Goal: Task Accomplishment & Management: Complete application form

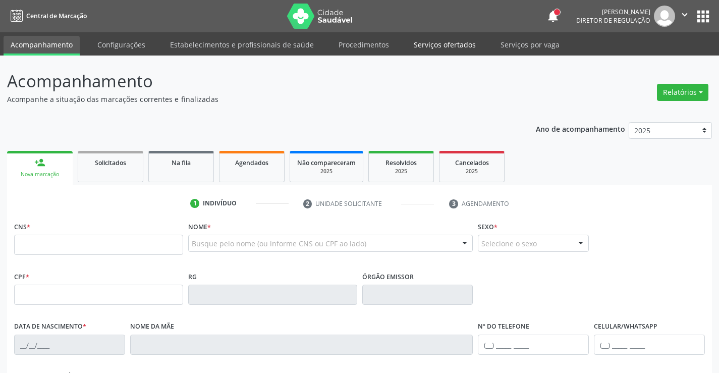
click at [440, 40] on link "Serviços ofertados" at bounding box center [445, 45] width 76 height 18
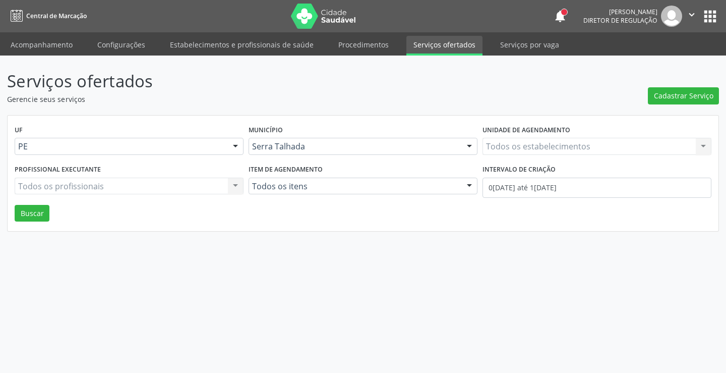
click at [517, 140] on div "Todos os estabelecimentos Todos os estabelecimentos Nenhum resultado encontrado…" at bounding box center [597, 146] width 229 height 17
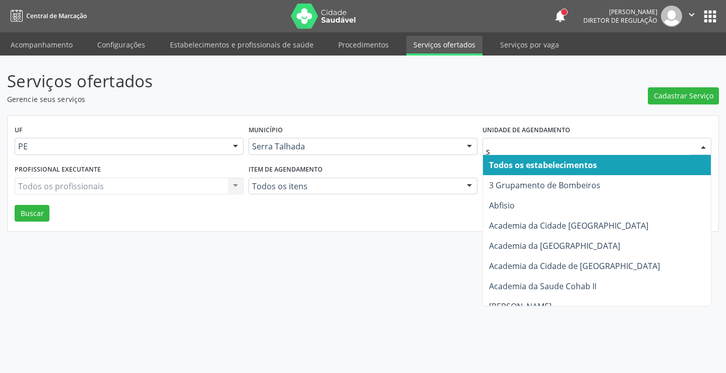
type input "s b"
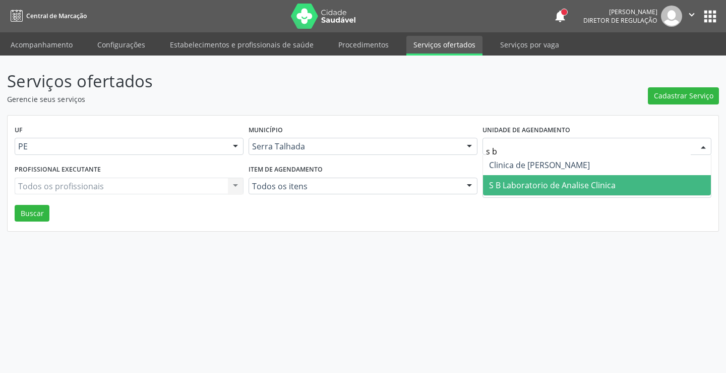
click at [527, 178] on span "S B Laboratorio de Analise Clinica" at bounding box center [597, 185] width 228 height 20
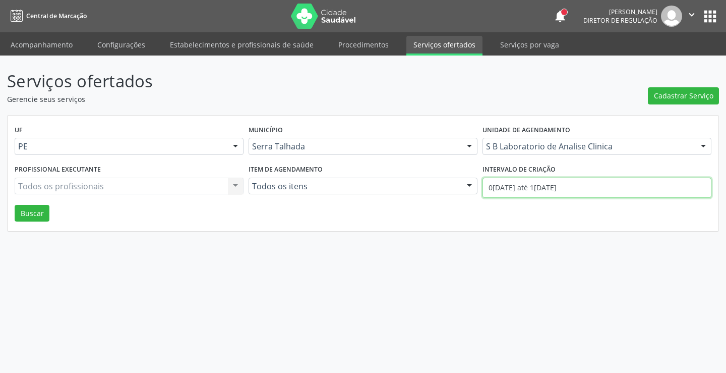
click at [527, 185] on input "0[DATE] até 1[DATE]" at bounding box center [597, 188] width 229 height 20
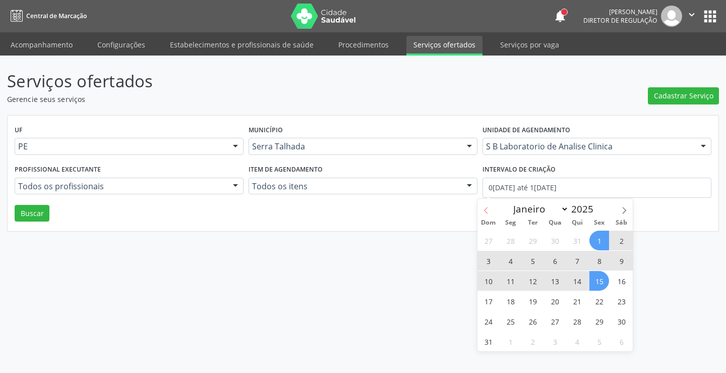
click at [485, 213] on icon at bounding box center [486, 210] width 7 height 7
select select "6"
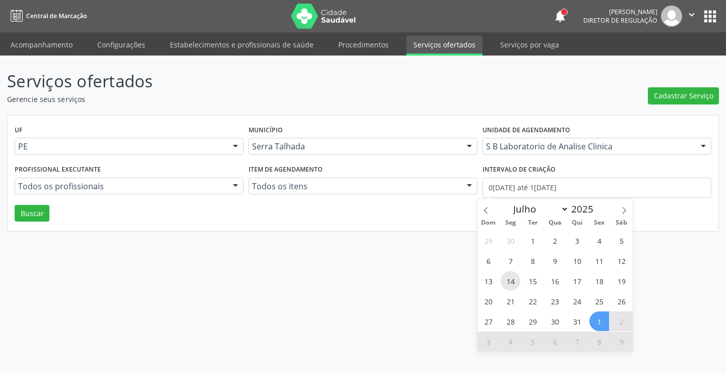
click at [508, 277] on span "14" at bounding box center [511, 281] width 20 height 20
type input "1[DATE]"
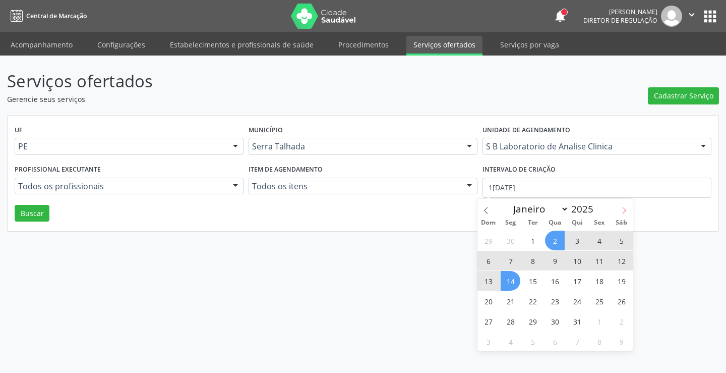
click at [627, 210] on icon at bounding box center [624, 210] width 7 height 7
select select "7"
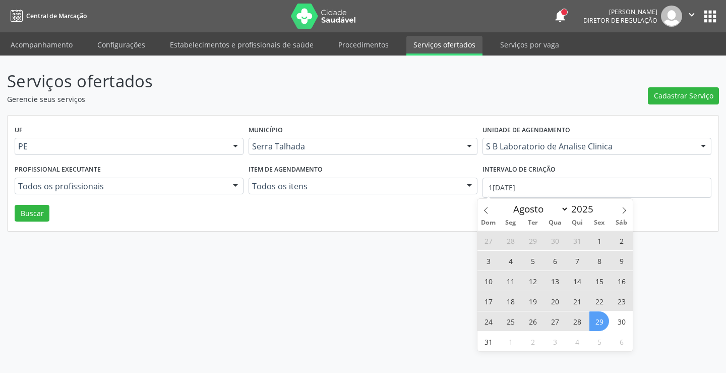
click at [599, 318] on span "29" at bounding box center [600, 321] width 20 height 20
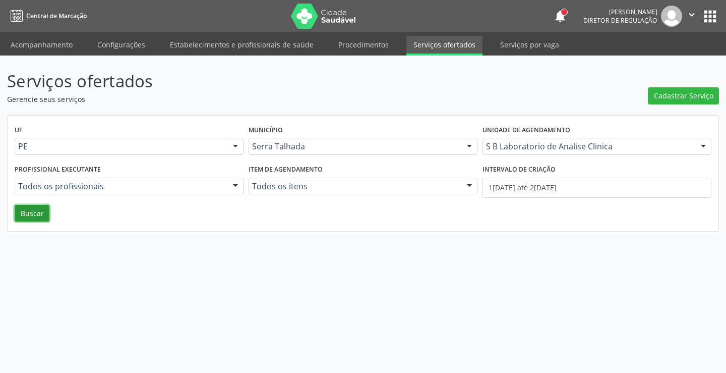
click at [42, 208] on button "Buscar" at bounding box center [32, 213] width 35 height 17
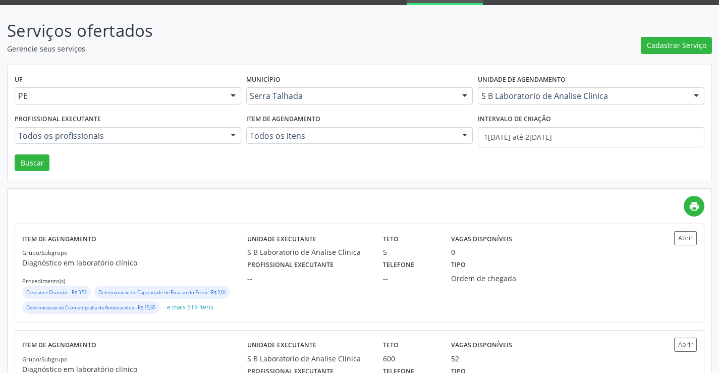
scroll to position [142, 0]
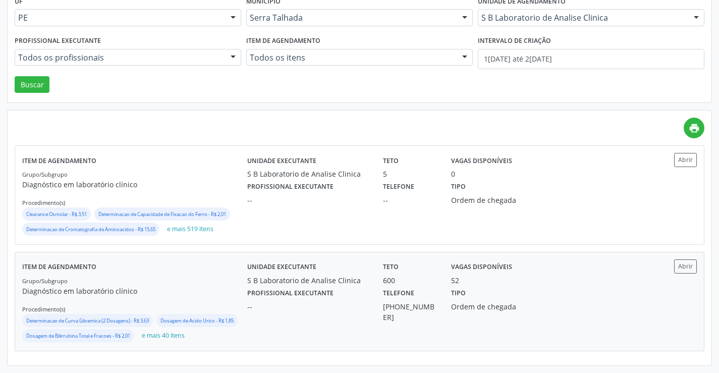
click at [208, 275] on div "Grupo/Subgrupo Diagnóstico em laboratório clínico Procedimento(s) Determinacao …" at bounding box center [134, 309] width 225 height 69
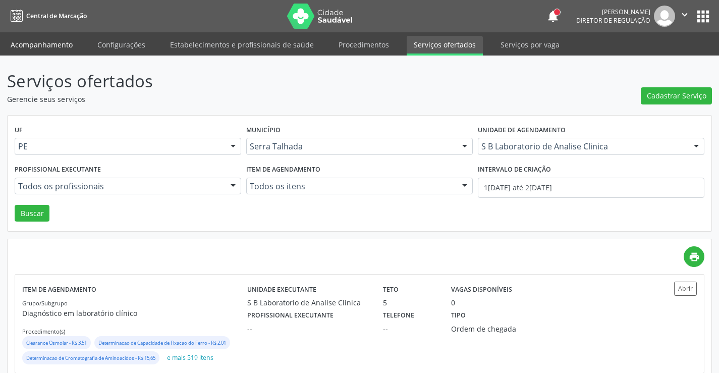
click at [56, 48] on link "Acompanhamento" at bounding box center [42, 45] width 76 height 18
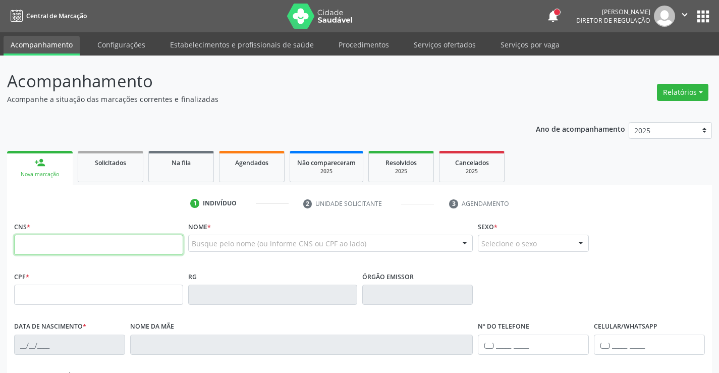
click at [176, 242] on input "text" at bounding box center [98, 245] width 169 height 20
type input "164 2611 7685 0009"
type input "085.974.844-89"
type input "[DATE]"
type input "[PERSON_NAME]"
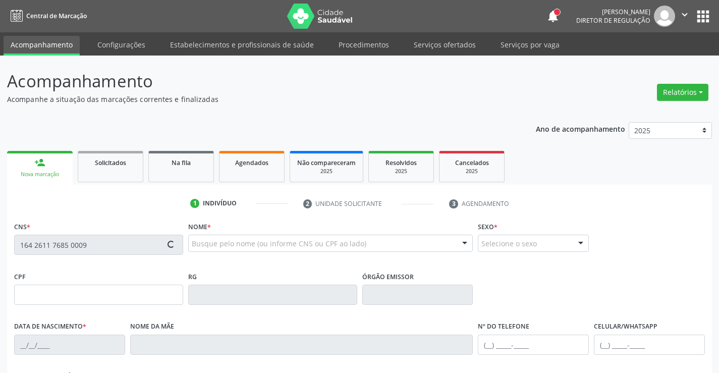
type input "[PHONE_NUMBER]"
type input "242"
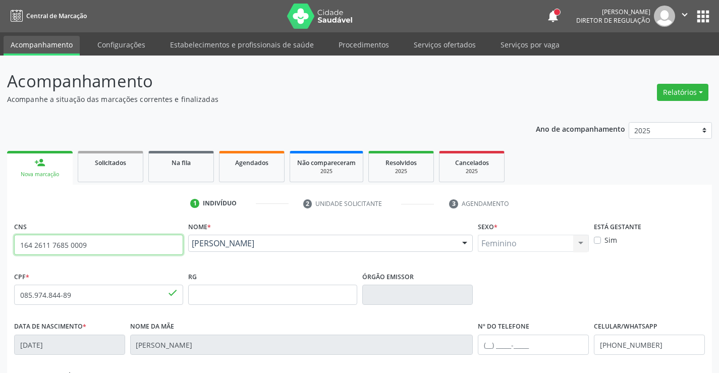
drag, startPoint x: 90, startPoint y: 243, endPoint x: 7, endPoint y: 244, distance: 83.2
click at [7, 244] on div "Acompanhamento Acompanhe a situação das marcações correntes e finalizadas Relat…" at bounding box center [359, 300] width 719 height 491
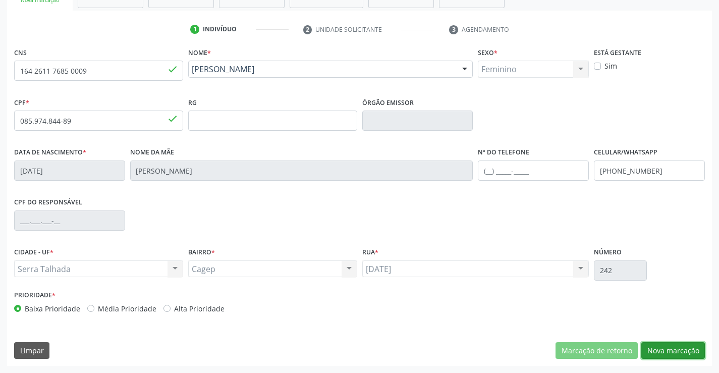
click at [659, 353] on button "Nova marcação" at bounding box center [673, 350] width 64 height 17
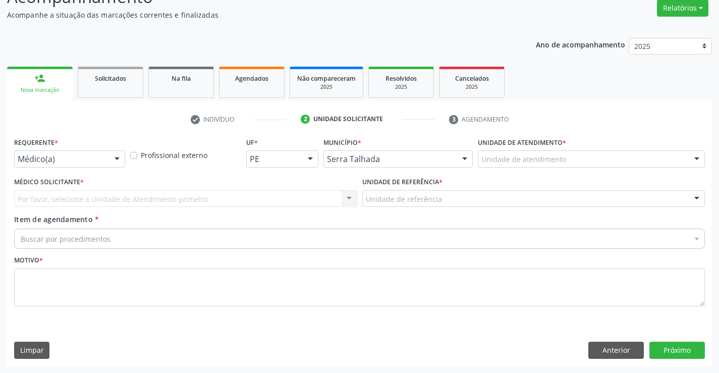
scroll to position [84, 0]
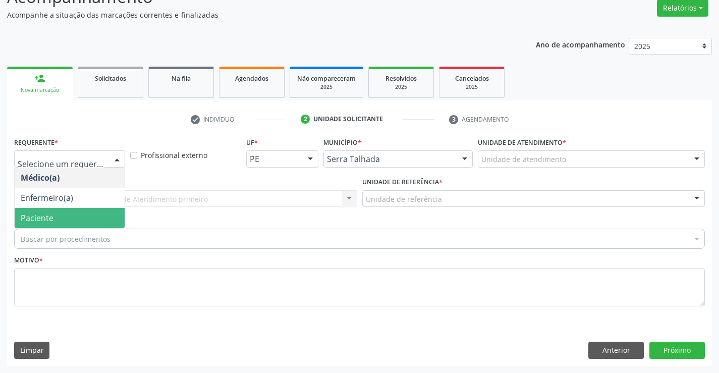
click at [47, 211] on span "Paciente" at bounding box center [70, 218] width 110 height 20
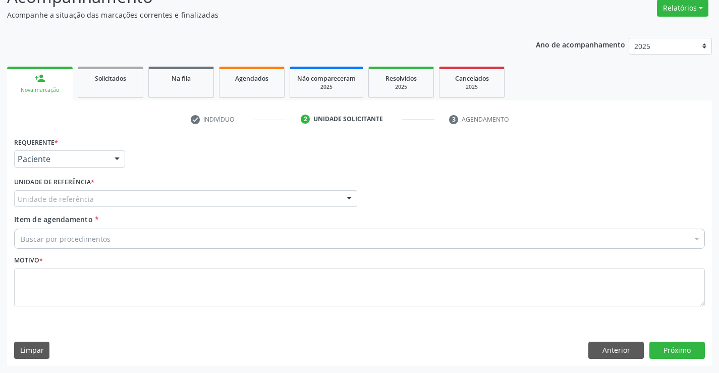
click at [98, 201] on div "Unidade de referência" at bounding box center [185, 198] width 343 height 17
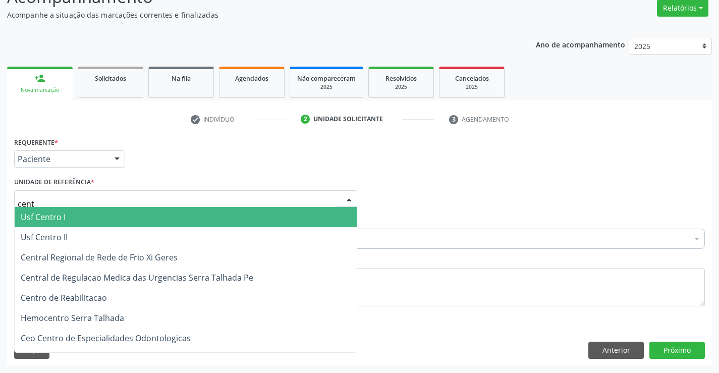
type input "centr"
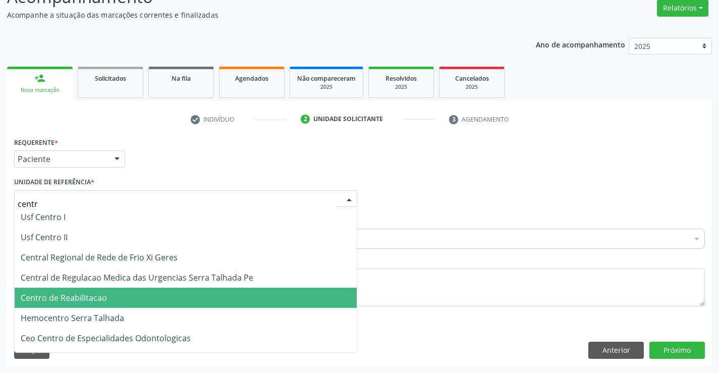
click at [89, 293] on span "Centro de Reabilitacao" at bounding box center [64, 297] width 86 height 11
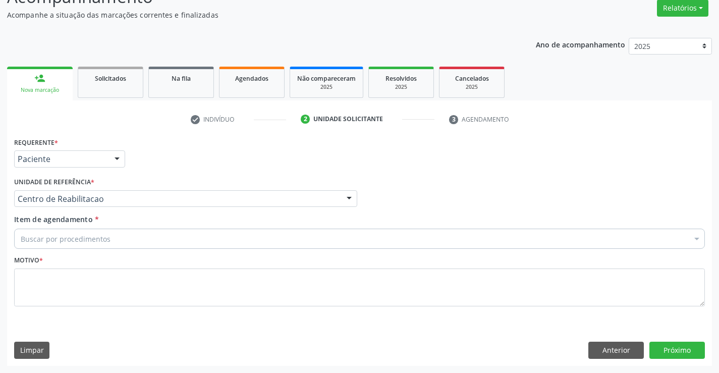
click at [110, 240] on div "Buscar por procedimentos" at bounding box center [359, 238] width 690 height 20
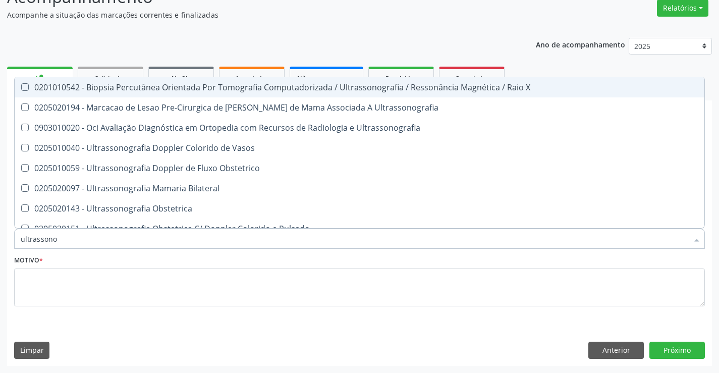
type input "ultrassonog"
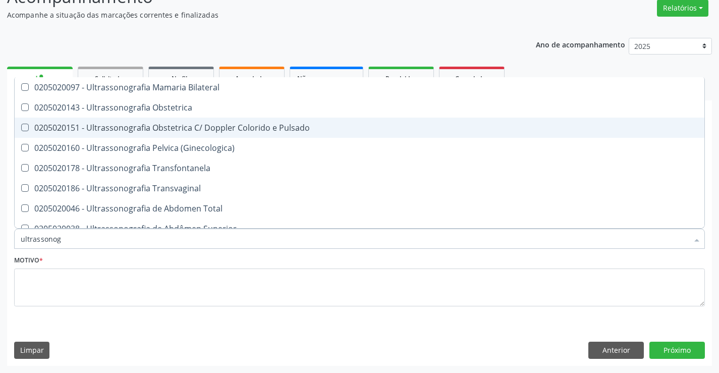
scroll to position [151, 0]
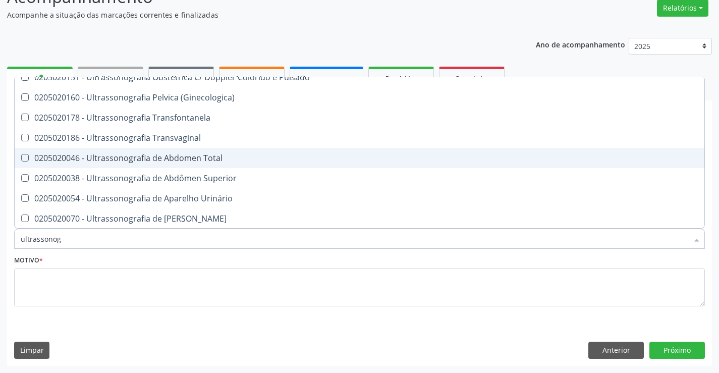
click at [211, 160] on div "0205020046 - Ultrassonografia de Abdomen Total" at bounding box center [359, 158] width 677 height 8
checkbox Total "true"
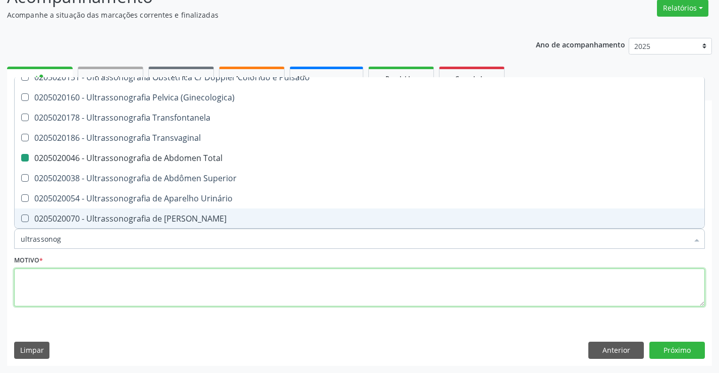
click at [184, 297] on textarea at bounding box center [359, 287] width 690 height 38
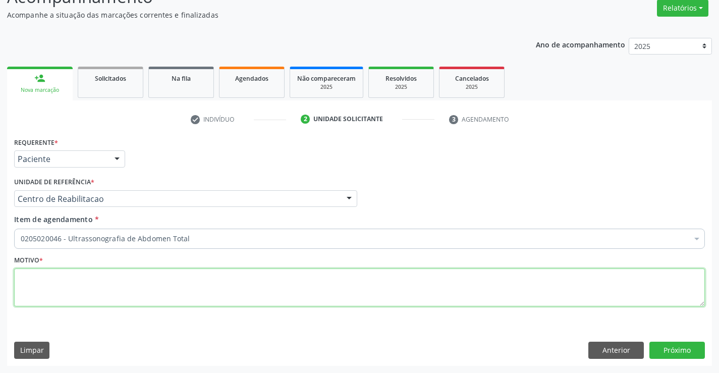
scroll to position [0, 0]
type textarea "."
click at [667, 355] on button "Próximo" at bounding box center [676, 349] width 55 height 17
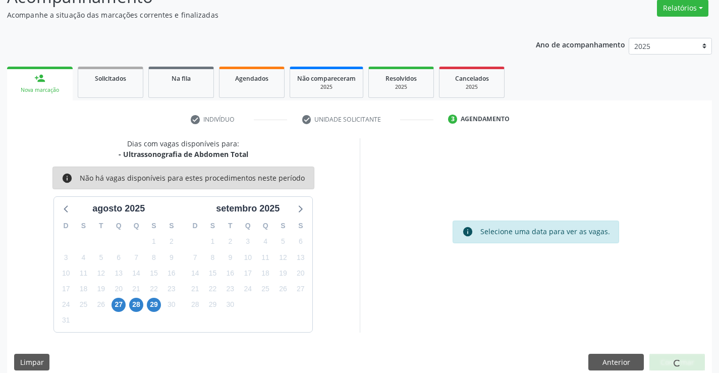
scroll to position [66, 0]
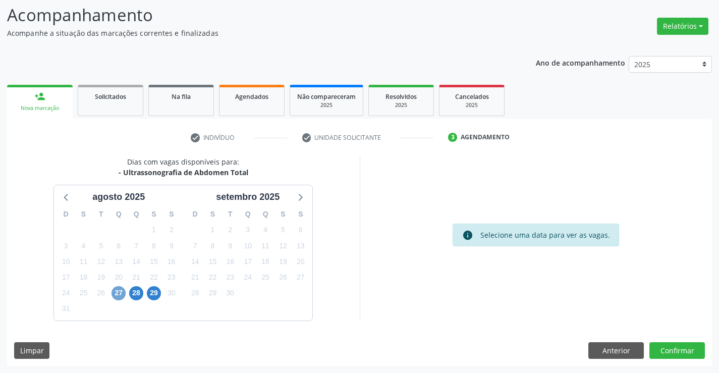
click at [112, 294] on span "27" at bounding box center [118, 293] width 14 height 14
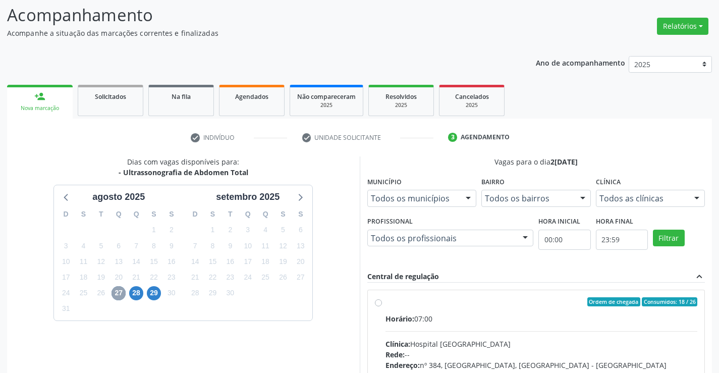
scroll to position [212, 0]
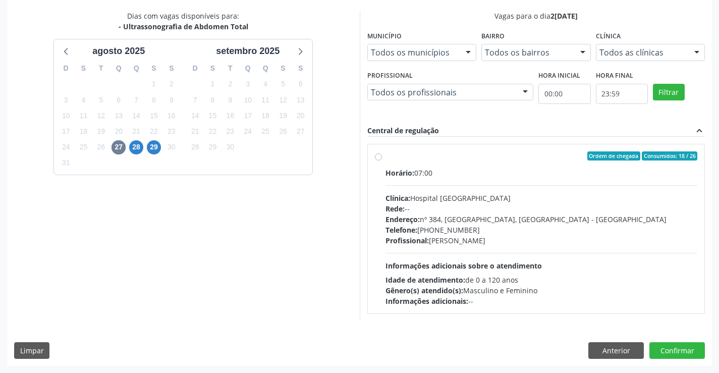
click at [484, 259] on div "Horário: 07:00 Clínica: Hospital [GEOGRAPHIC_DATA] Rede: -- Endereço: [STREET_A…" at bounding box center [541, 236] width 312 height 139
click at [382, 160] on input "Ordem de chegada Consumidos: 18 / 26 Horário: 07:00 Clínica: Hospital [GEOGRAPH…" at bounding box center [378, 155] width 7 height 9
radio input "true"
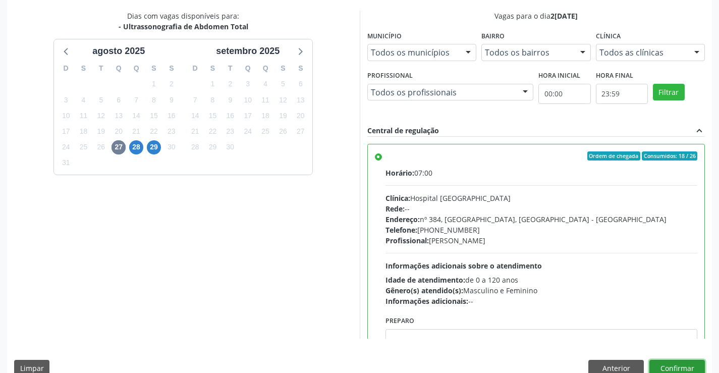
click at [689, 366] on button "Confirmar" at bounding box center [676, 368] width 55 height 17
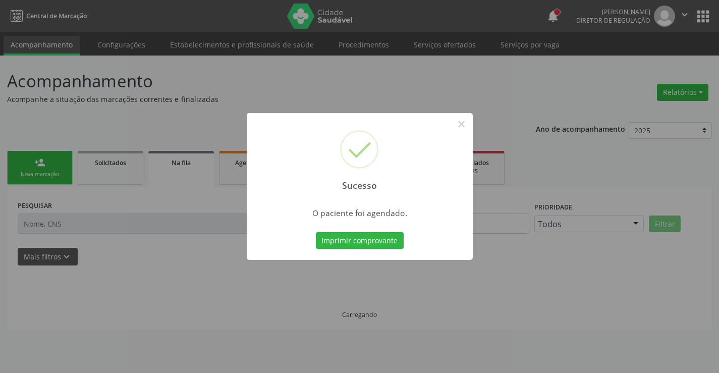
scroll to position [0, 0]
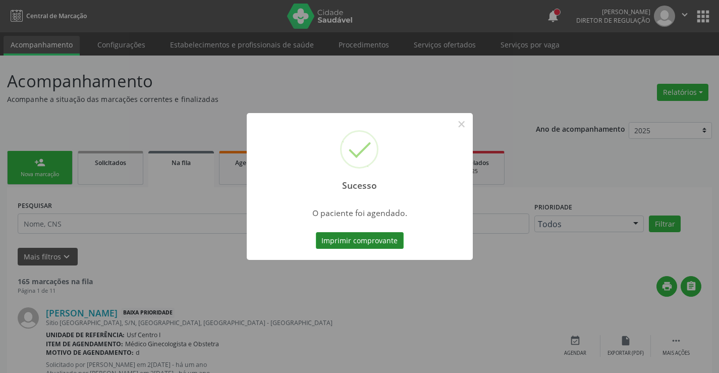
click at [348, 245] on button "Imprimir comprovante" at bounding box center [360, 240] width 88 height 17
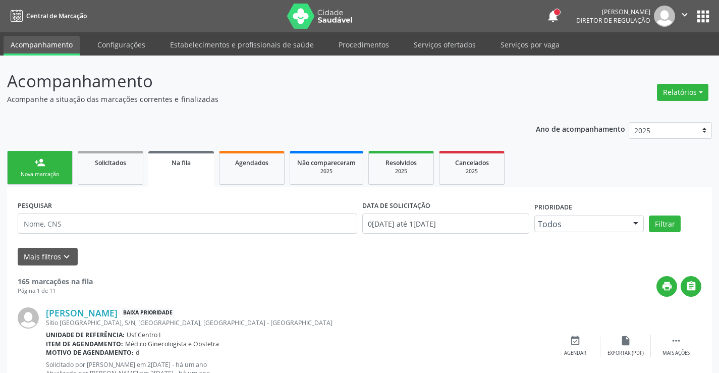
click at [68, 160] on link "person_add Nova marcação" at bounding box center [40, 168] width 66 height 34
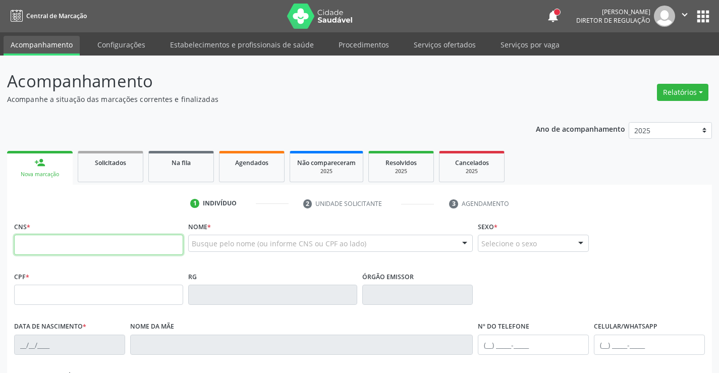
click at [83, 251] on input "text" at bounding box center [98, 245] width 169 height 20
paste input "164 2611 7685 0009"
type input "164 2611 7685 0009"
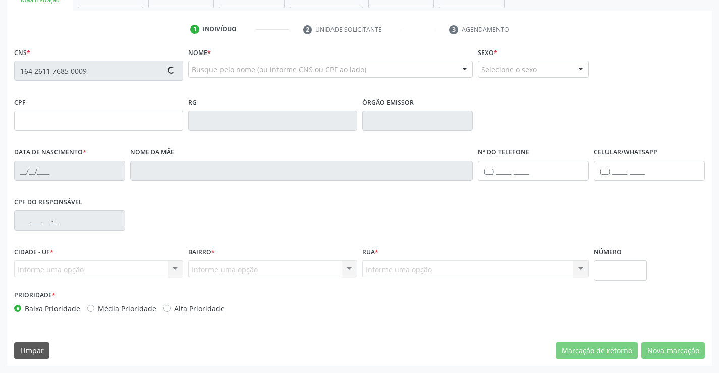
type input "085.974.844-89"
type input "[DATE]"
type input "[PERSON_NAME]"
type input "[PHONE_NUMBER]"
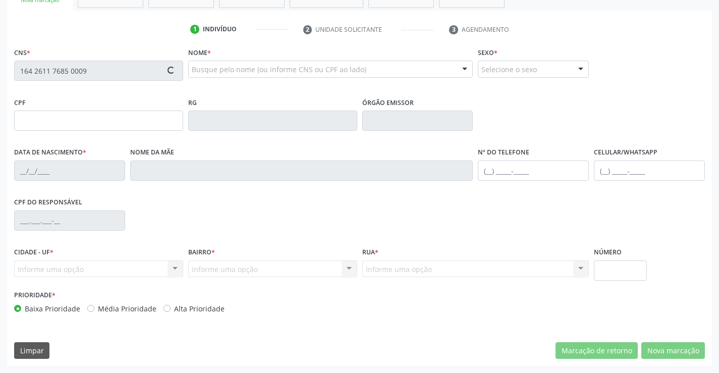
type input "242"
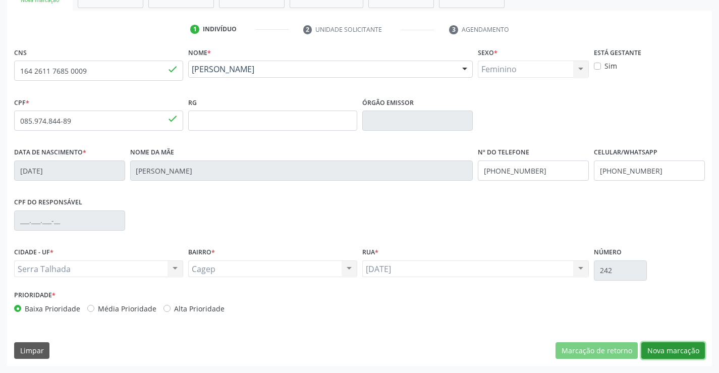
click at [671, 345] on button "Nova marcação" at bounding box center [673, 350] width 64 height 17
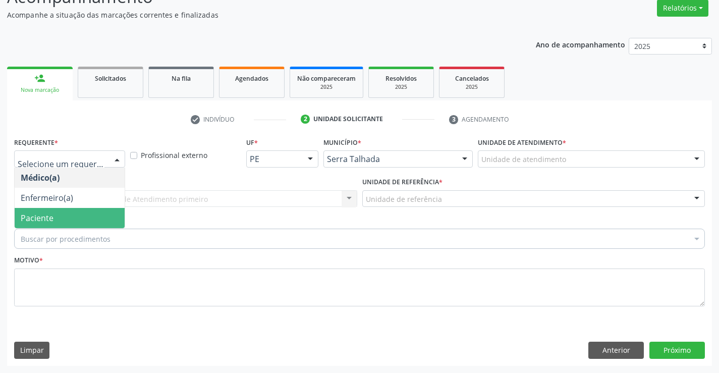
click at [86, 212] on span "Paciente" at bounding box center [70, 218] width 110 height 20
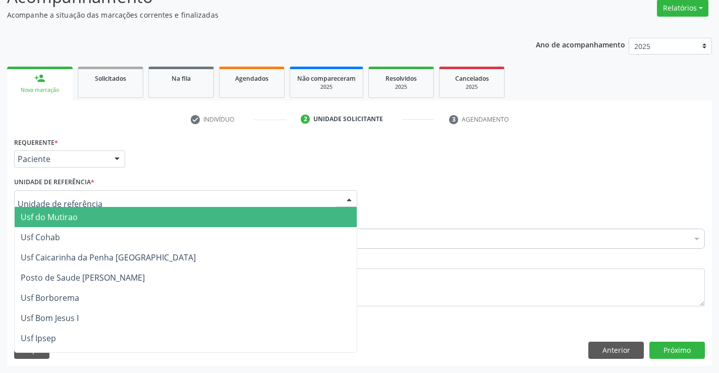
click at [107, 197] on div at bounding box center [185, 198] width 343 height 17
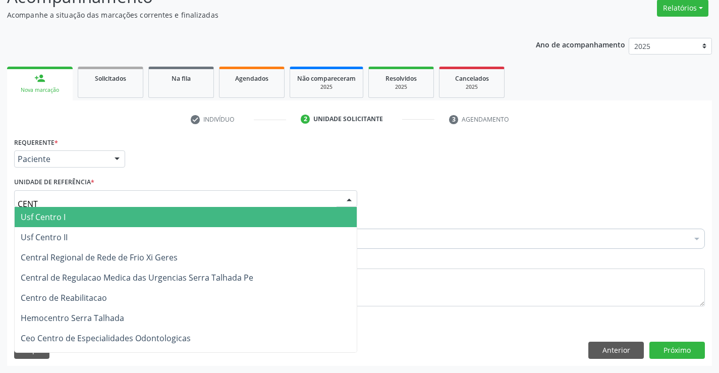
type input "CENTR"
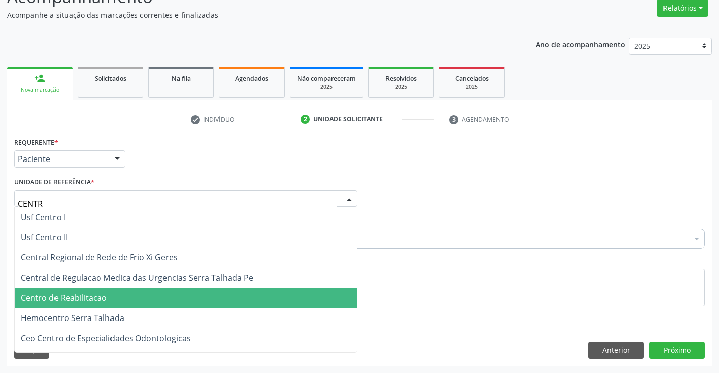
click at [101, 294] on span "Centro de Reabilitacao" at bounding box center [64, 297] width 86 height 11
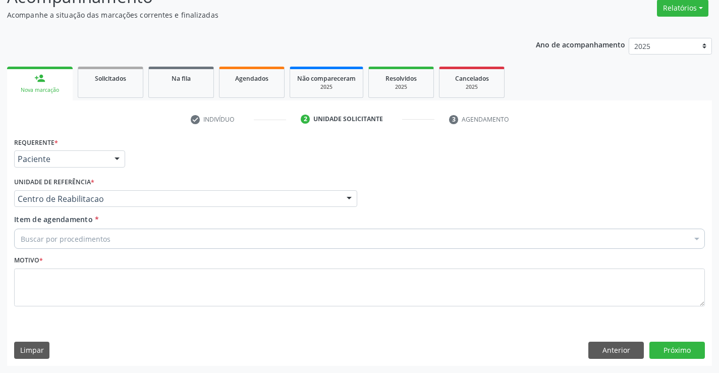
click at [111, 233] on div "Buscar por procedimentos" at bounding box center [359, 238] width 690 height 20
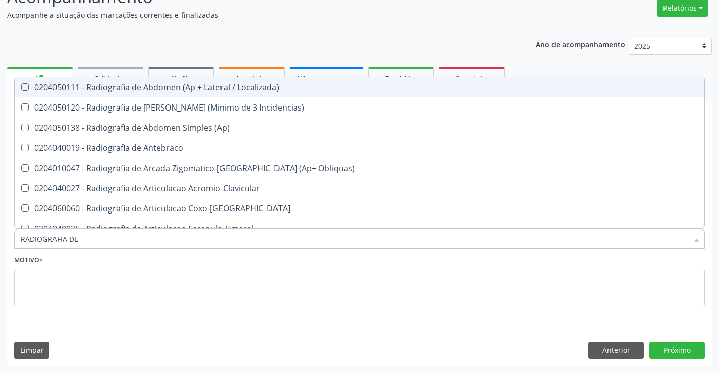
type input "RADIOGRAFIA DE M"
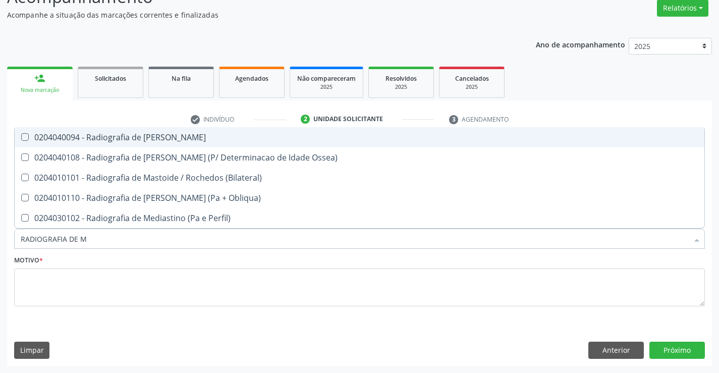
click at [139, 134] on div "0204040094 - Radiografia de [PERSON_NAME]" at bounding box center [359, 137] width 677 height 8
checkbox Mao "true"
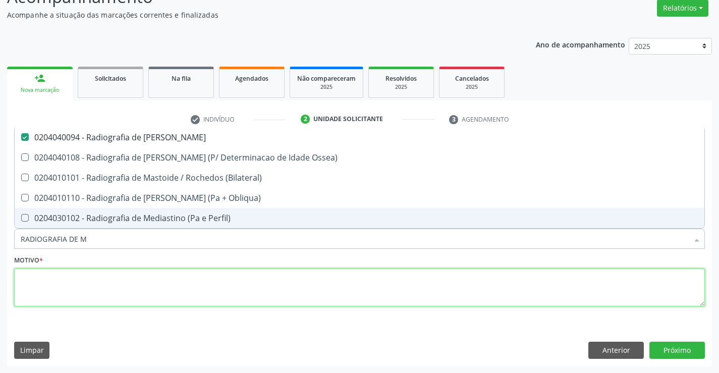
click at [187, 290] on textarea at bounding box center [359, 287] width 690 height 38
checkbox Ossea\) "true"
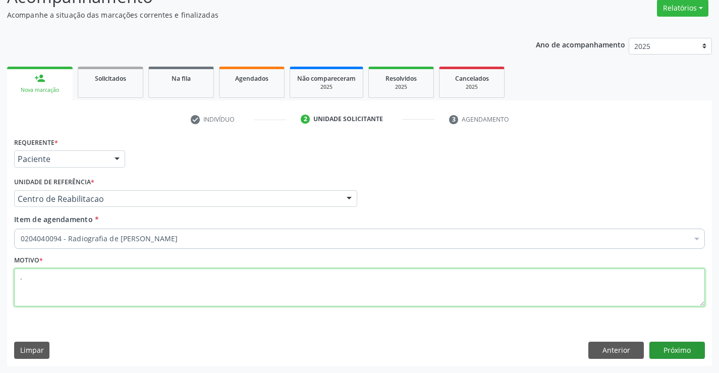
type textarea "."
click at [674, 350] on button "Próximo" at bounding box center [676, 349] width 55 height 17
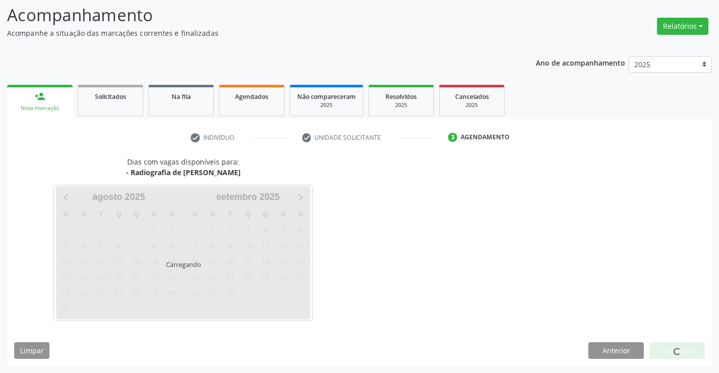
scroll to position [66, 0]
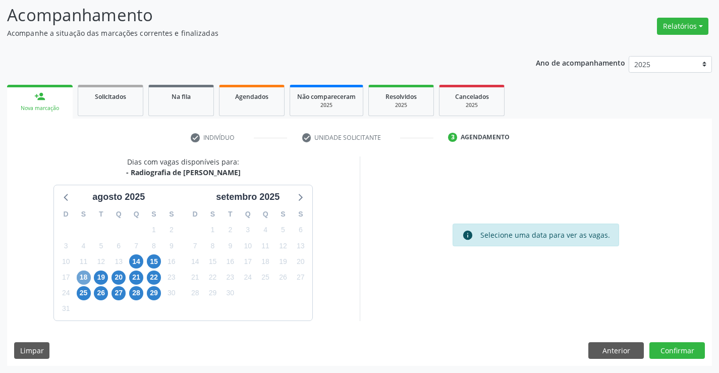
click at [77, 276] on span "18" at bounding box center [84, 277] width 14 height 14
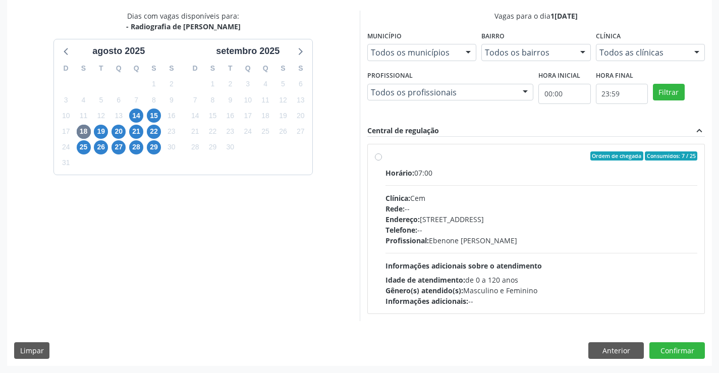
click at [481, 233] on div "Telefone: --" at bounding box center [541, 229] width 312 height 11
click at [382, 160] on input "Ordem de chegada Consumidos: 7 / 25 Horário: 07:00 Clínica: Cem Rede: -- Endere…" at bounding box center [378, 155] width 7 height 9
radio input "true"
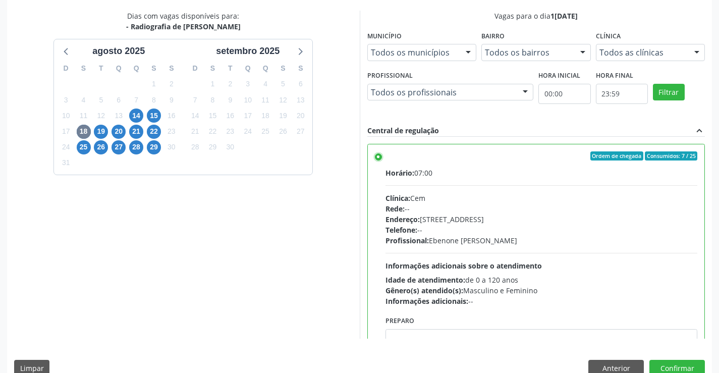
scroll to position [230, 0]
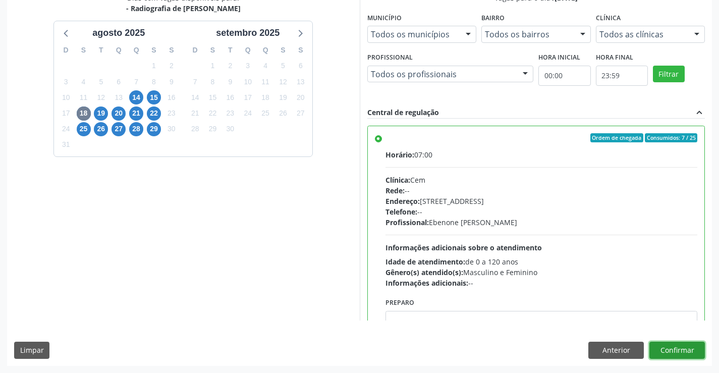
click at [668, 347] on button "Confirmar" at bounding box center [676, 349] width 55 height 17
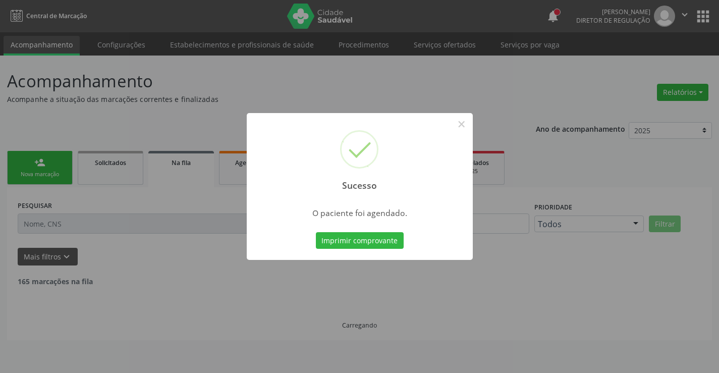
scroll to position [0, 0]
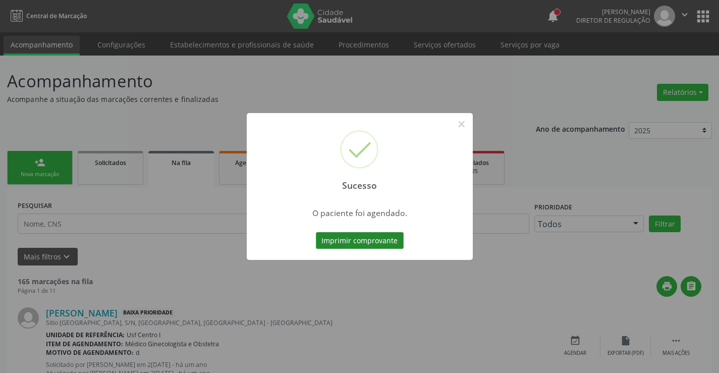
click at [366, 240] on button "Imprimir comprovante" at bounding box center [360, 240] width 88 height 17
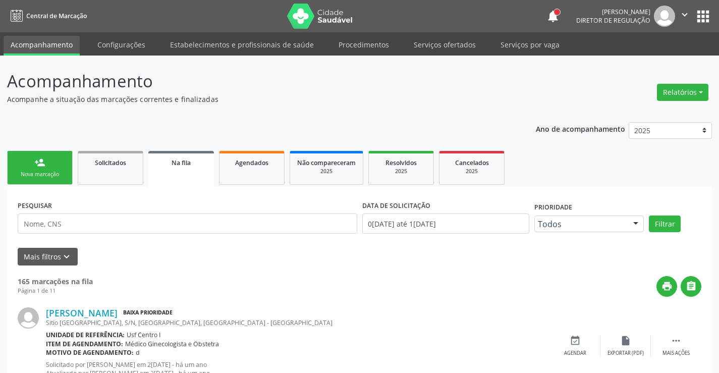
click at [33, 183] on link "person_add Nova marcação" at bounding box center [40, 168] width 66 height 34
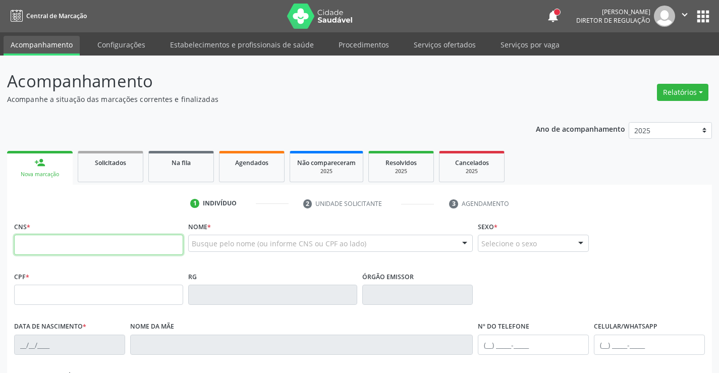
click at [168, 246] on input "text" at bounding box center [98, 245] width 169 height 20
type input "704 1011 3992 7570"
type input "03[DATE]"
type input "[PERSON_NAME]"
type input "[PHONE_NUMBER]"
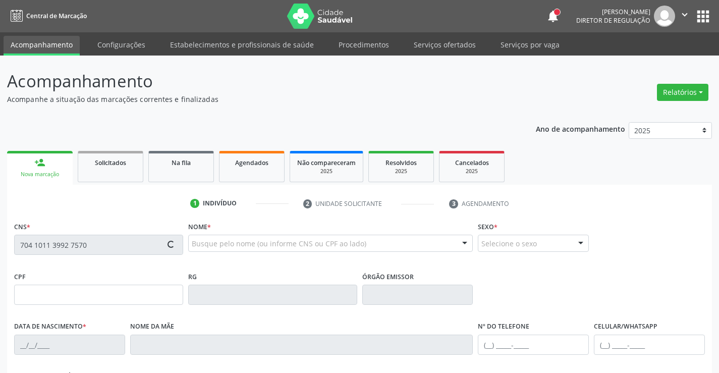
type input "[PHONE_NUMBER]"
type input "7"
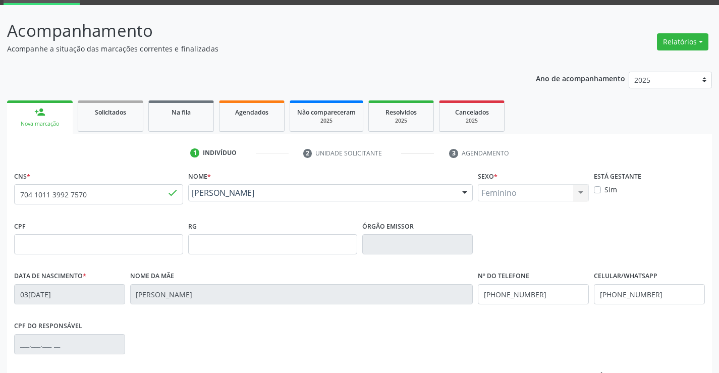
scroll to position [174, 0]
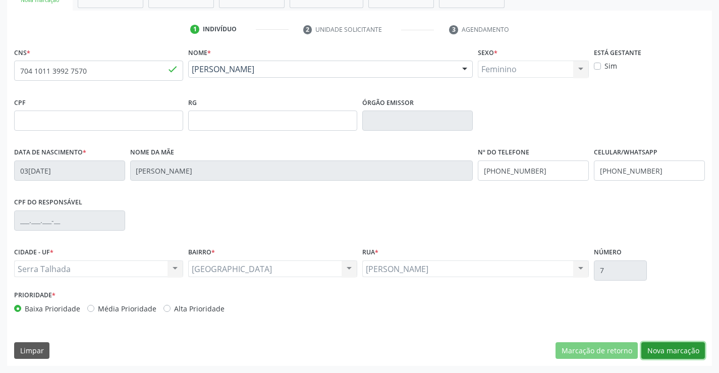
click at [688, 356] on button "Nova marcação" at bounding box center [673, 350] width 64 height 17
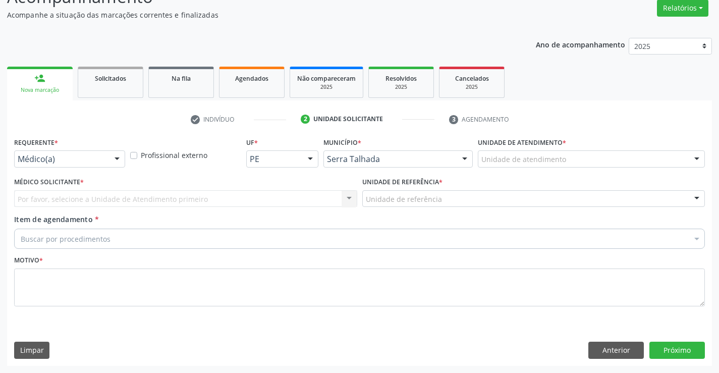
scroll to position [84, 0]
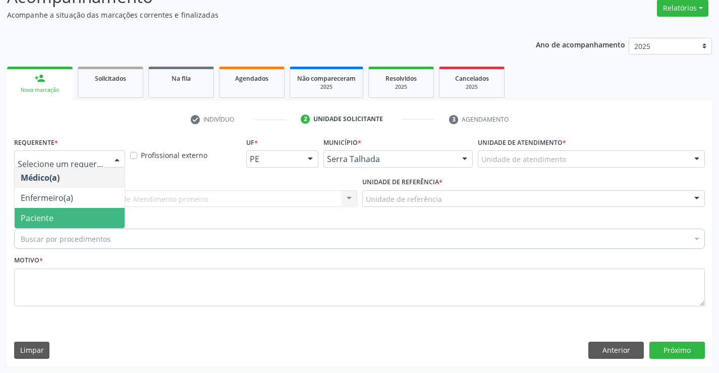
click at [60, 222] on span "Paciente" at bounding box center [70, 218] width 110 height 20
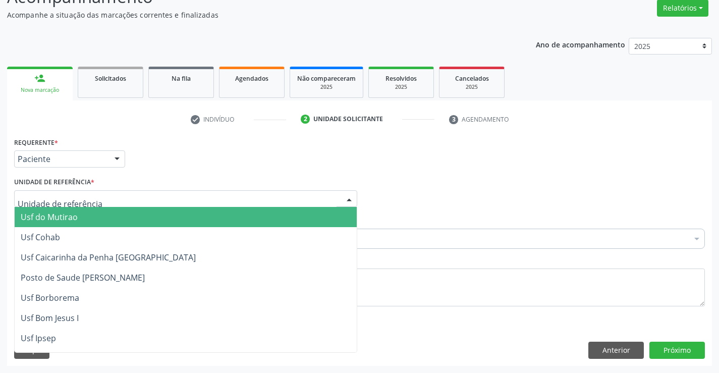
click at [105, 203] on div at bounding box center [185, 198] width 343 height 17
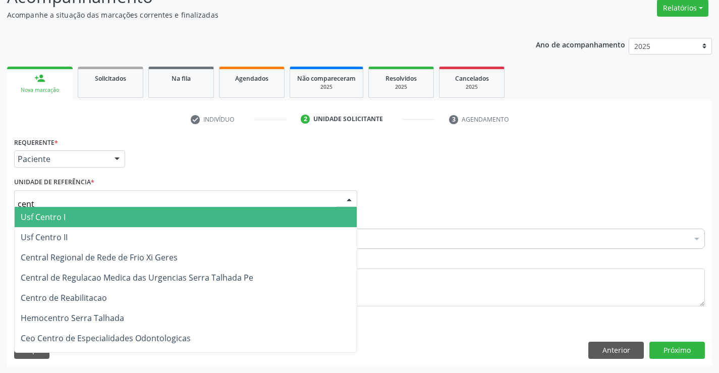
type input "centr"
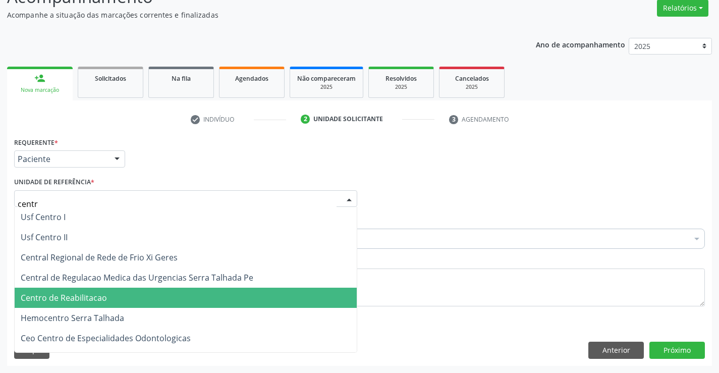
click at [98, 290] on span "Centro de Reabilitacao" at bounding box center [186, 297] width 342 height 20
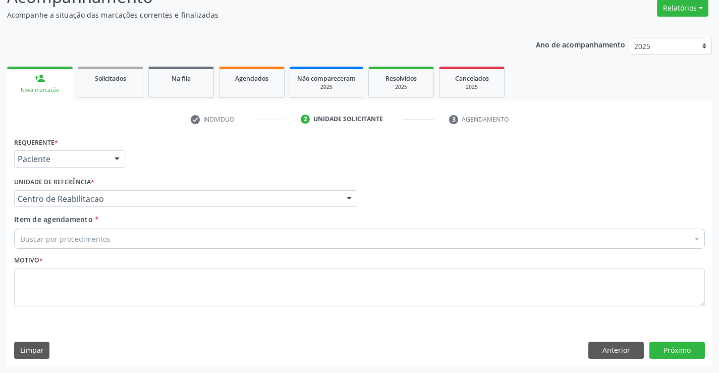
click at [93, 246] on div "Buscar por procedimentos" at bounding box center [359, 238] width 690 height 20
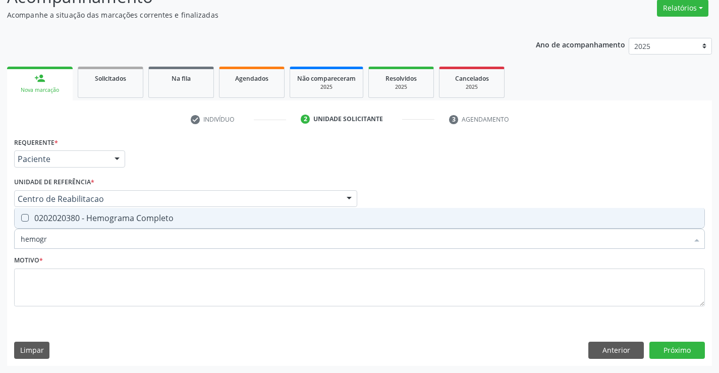
type input "hemogra"
click at [140, 214] on div "0202020380 - Hemograma Completo" at bounding box center [359, 218] width 677 height 8
checkbox Completo "true"
drag, startPoint x: 76, startPoint y: 238, endPoint x: 0, endPoint y: 240, distance: 75.7
click at [0, 240] on div "Acompanhamento Acompanhe a situação das marcações correntes e finalizadas Relat…" at bounding box center [359, 171] width 719 height 401
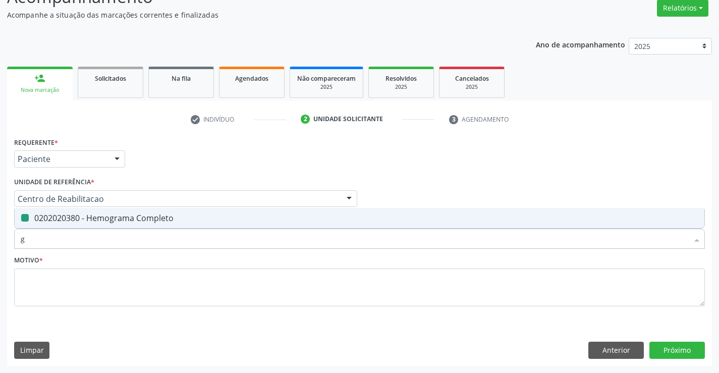
type input "gl"
checkbox Completo "false"
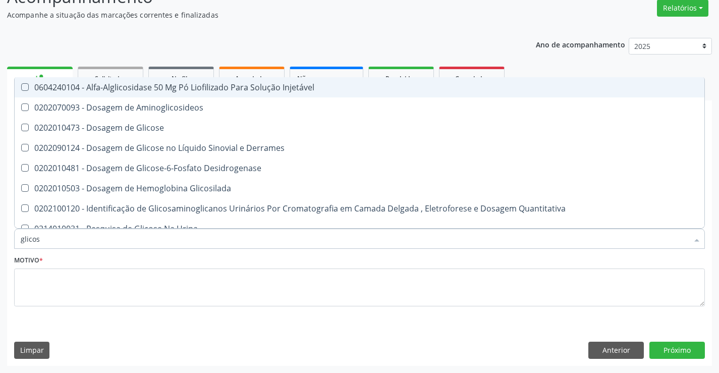
type input "glicose"
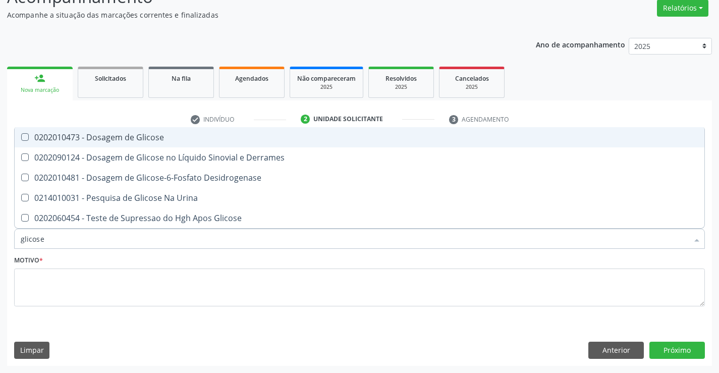
click at [110, 144] on span "0202010473 - Dosagem de Glicose" at bounding box center [359, 137] width 689 height 20
checkbox Glicose "true"
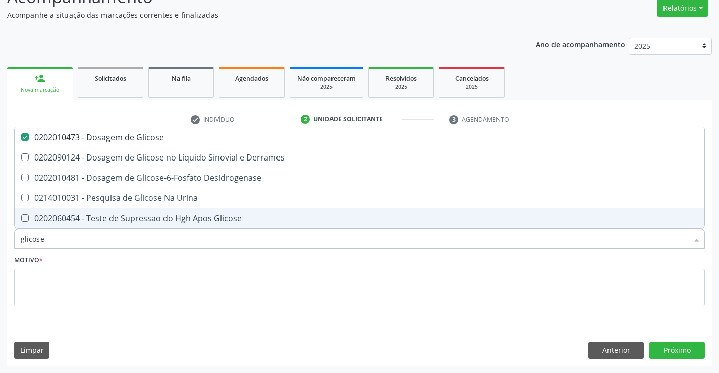
drag, startPoint x: 61, startPoint y: 233, endPoint x: 0, endPoint y: 243, distance: 61.4
click at [0, 243] on div "Acompanhamento Acompanhe a situação das marcações correntes e finalizadas Relat…" at bounding box center [359, 171] width 719 height 401
type input "p"
checkbox Glicose "false"
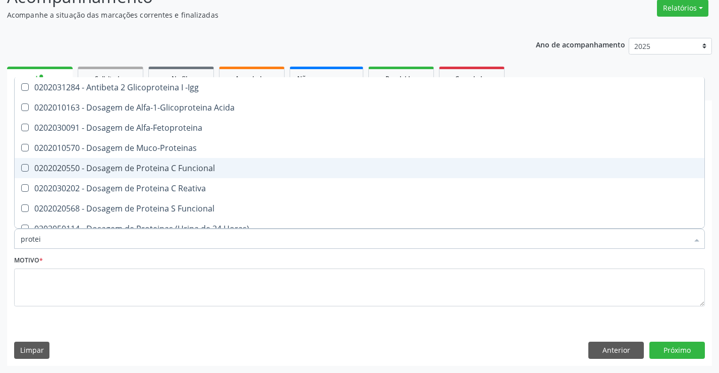
type input "protein"
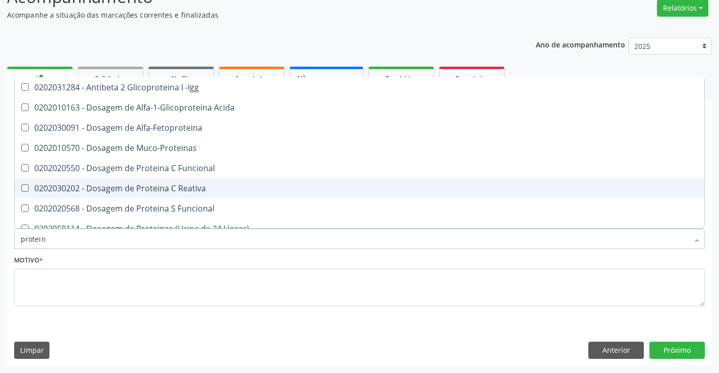
click at [191, 181] on span "0202030202 - Dosagem de Proteina C Reativa" at bounding box center [359, 188] width 689 height 20
checkbox Reativa "true"
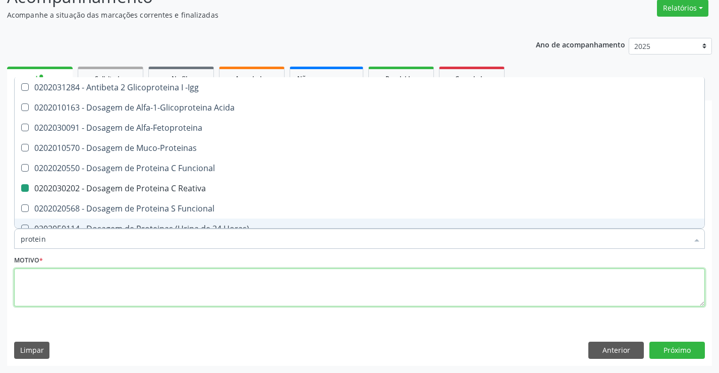
click at [169, 289] on textarea at bounding box center [359, 287] width 690 height 38
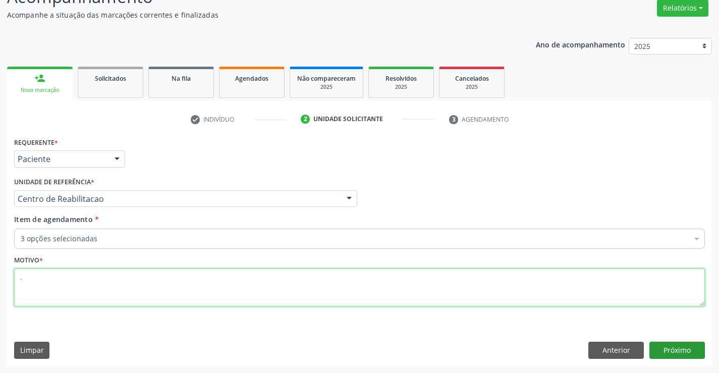
type textarea "."
click at [660, 348] on button "Próximo" at bounding box center [676, 349] width 55 height 17
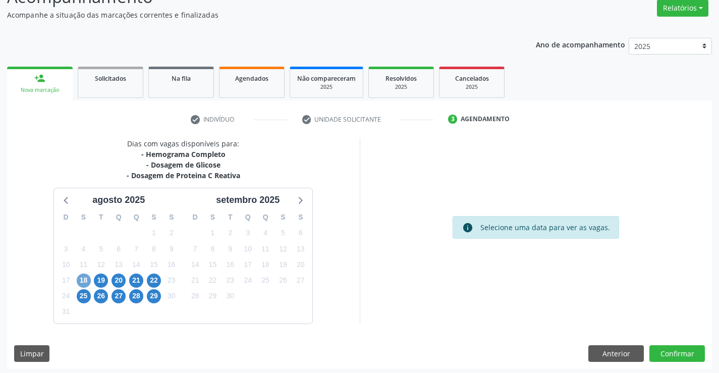
click at [83, 282] on span "18" at bounding box center [84, 280] width 14 height 14
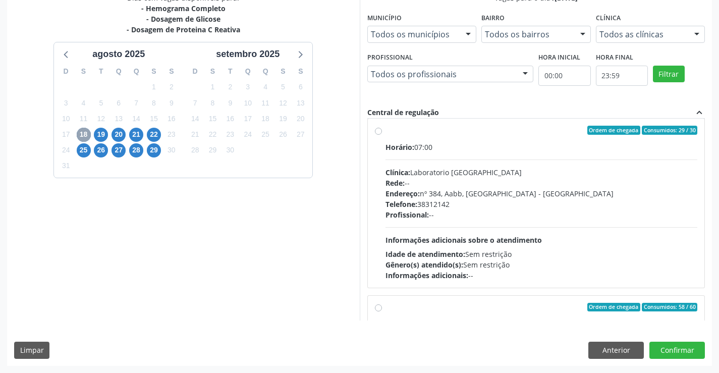
scroll to position [0, 0]
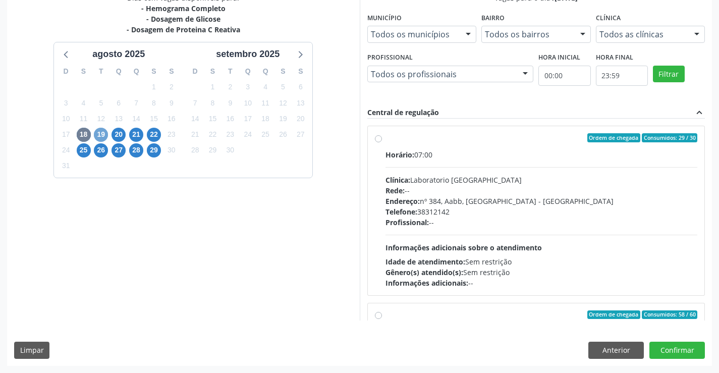
click at [104, 134] on span "19" at bounding box center [101, 135] width 14 height 14
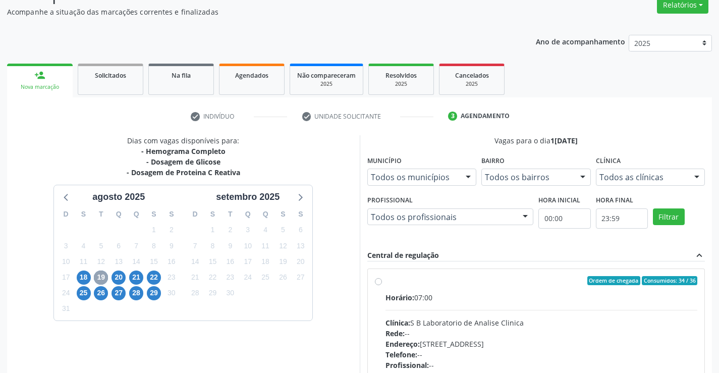
scroll to position [212, 0]
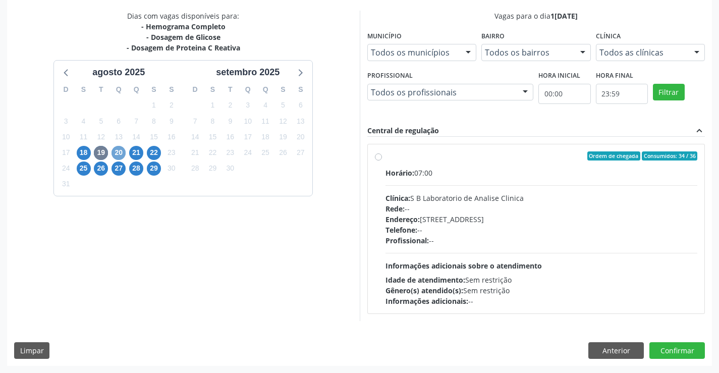
click at [124, 154] on span "20" at bounding box center [118, 153] width 14 height 14
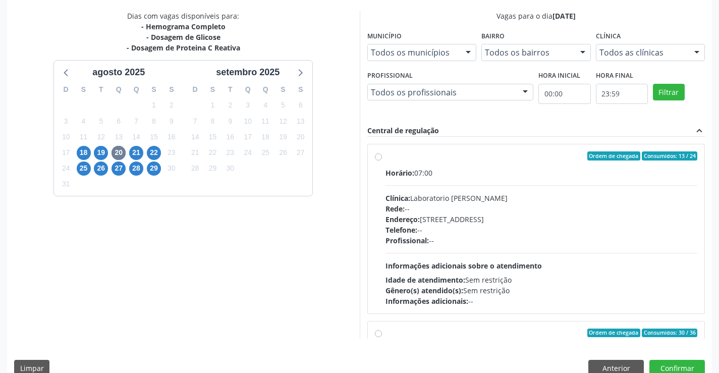
click at [462, 236] on div "Profissional: --" at bounding box center [541, 240] width 312 height 11
click at [382, 160] on input "Ordem de chegada Consumidos: 13 / 24 Horário: 07:00 Clínica: Laboratorio [PERSO…" at bounding box center [378, 155] width 7 height 9
radio input "true"
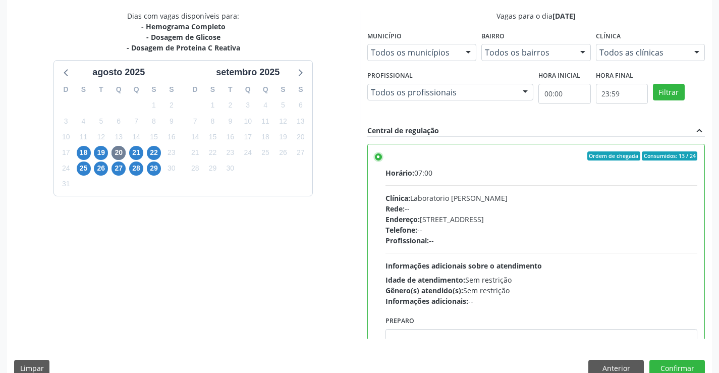
scroll to position [230, 0]
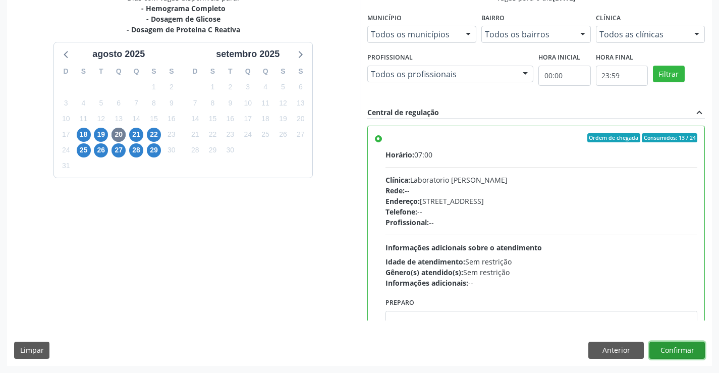
click at [672, 348] on button "Confirmar" at bounding box center [676, 349] width 55 height 17
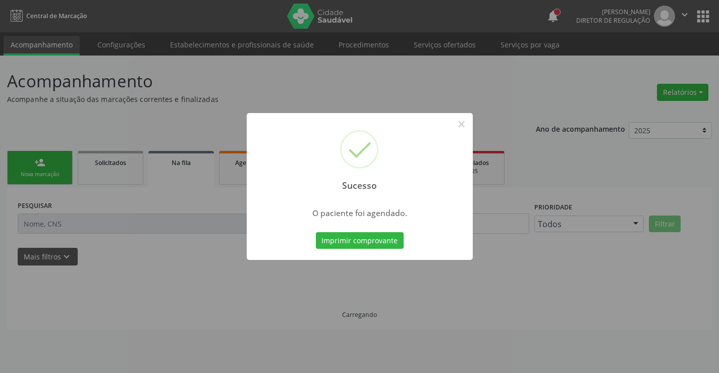
scroll to position [0, 0]
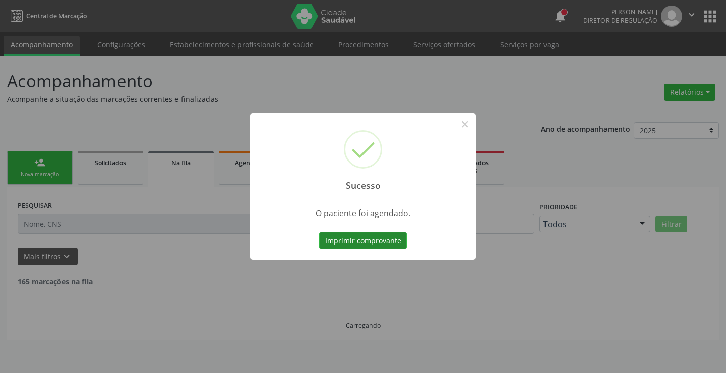
click at [347, 240] on button "Imprimir comprovante" at bounding box center [363, 240] width 88 height 17
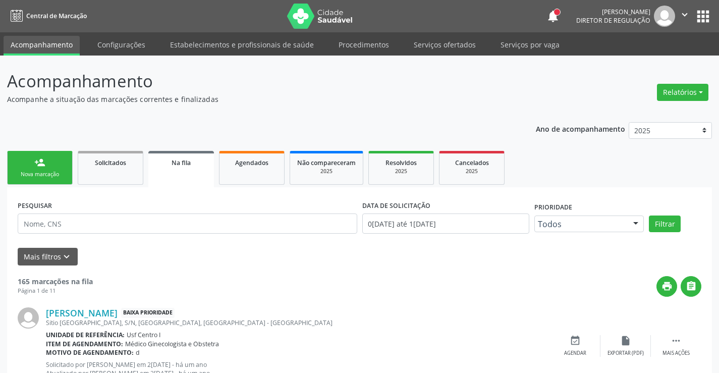
click at [41, 169] on link "person_add Nova marcação" at bounding box center [40, 168] width 66 height 34
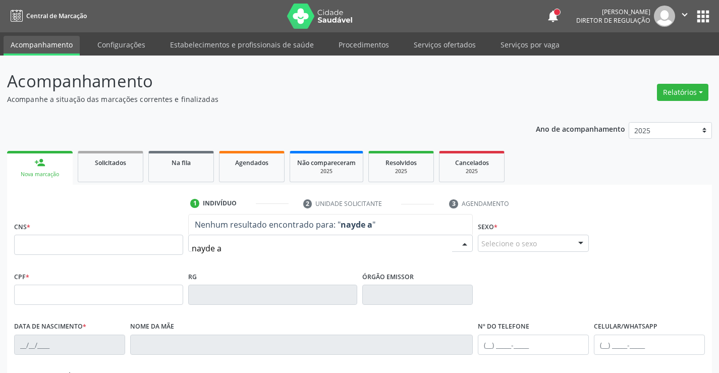
type input "nayde ad"
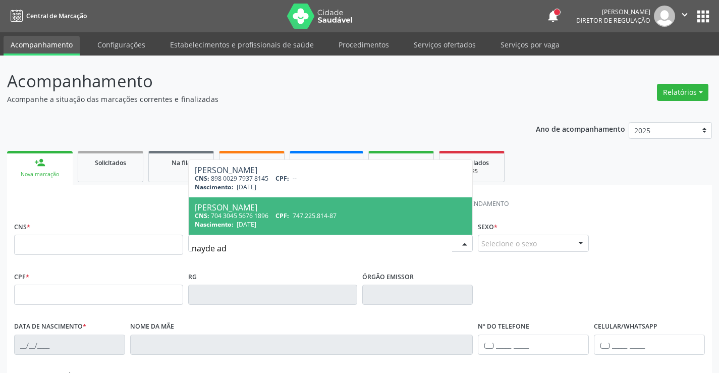
click at [300, 219] on span "747.225.814-87" at bounding box center [315, 215] width 44 height 9
type input "704 3045 5676 1896"
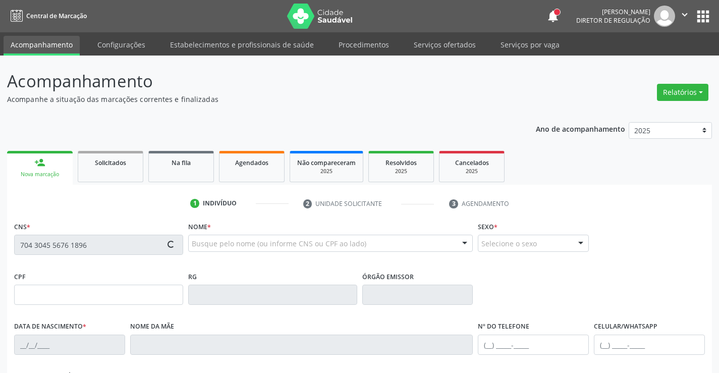
type input "747.225.814-87"
type input "[DATE]"
type input "[PERSON_NAME] da Conceição"
type input "[PHONE_NUMBER]"
type input "151"
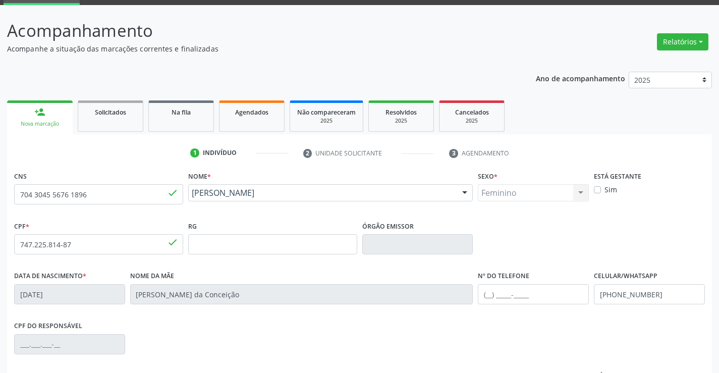
scroll to position [174, 0]
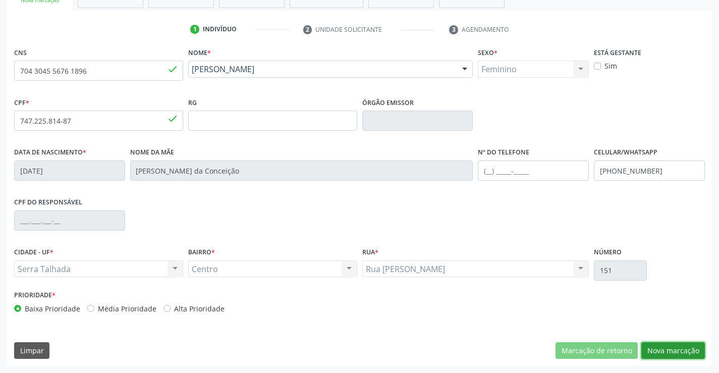
click at [679, 345] on button "Nova marcação" at bounding box center [673, 350] width 64 height 17
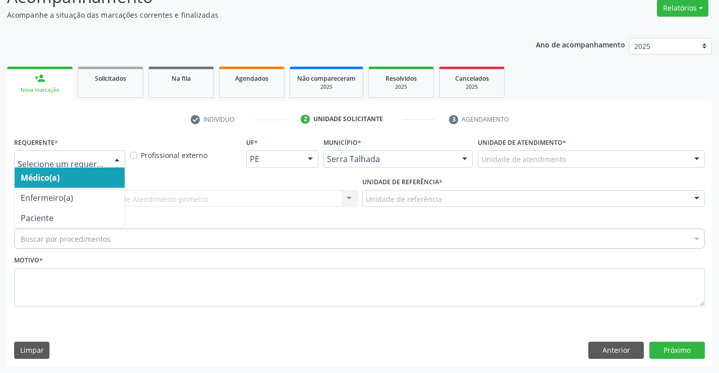
click at [121, 164] on div at bounding box center [116, 159] width 15 height 17
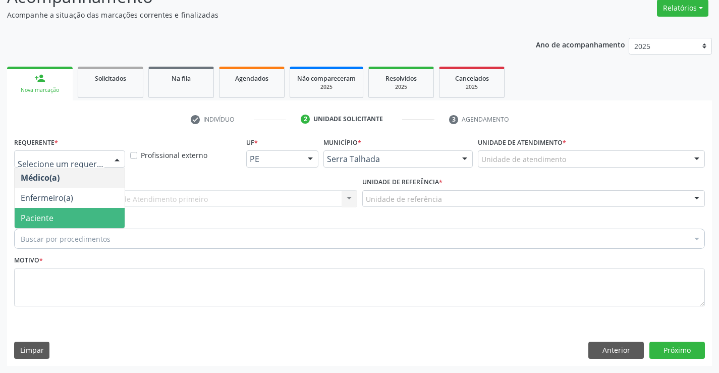
click at [106, 209] on span "Paciente" at bounding box center [70, 218] width 110 height 20
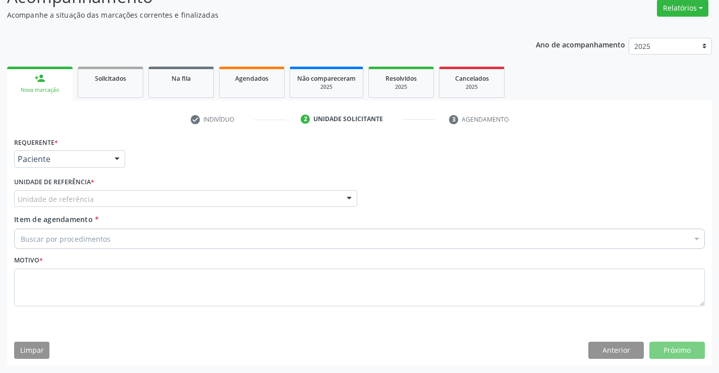
click at [106, 194] on div "Unidade de referência" at bounding box center [185, 198] width 343 height 17
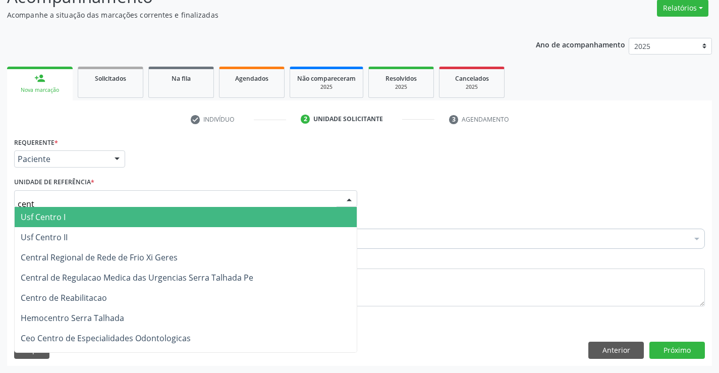
type input "centr"
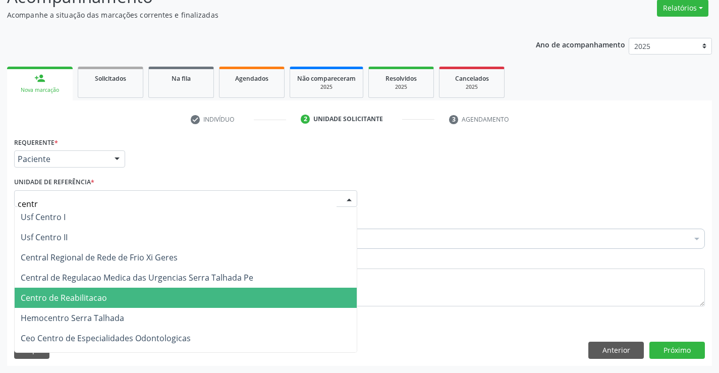
click at [113, 292] on span "Centro de Reabilitacao" at bounding box center [186, 297] width 342 height 20
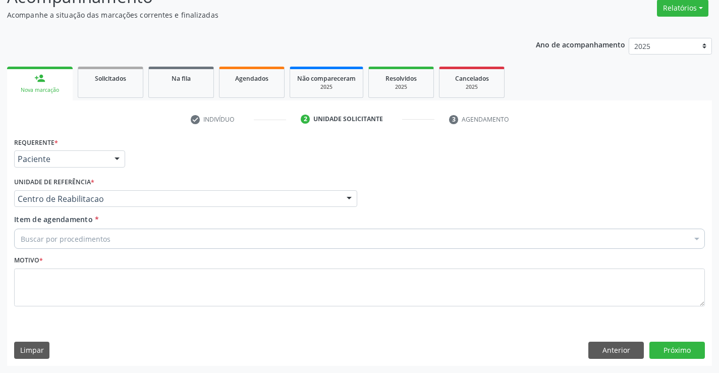
click at [119, 237] on div "Buscar por procedimentos" at bounding box center [359, 238] width 690 height 20
click at [21, 237] on input "Item de agendamento *" at bounding box center [21, 238] width 0 height 20
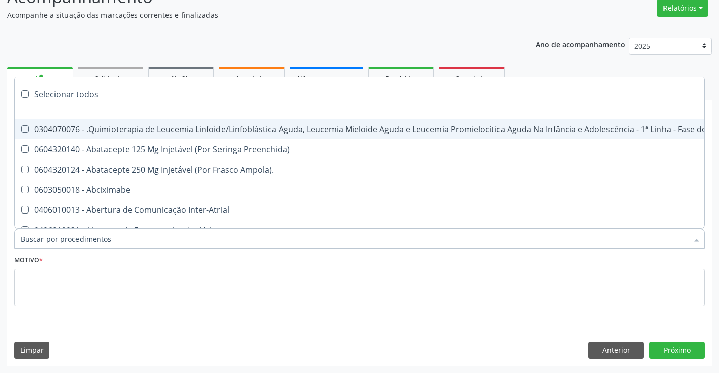
click at [119, 237] on input "Item de agendamento *" at bounding box center [354, 238] width 667 height 20
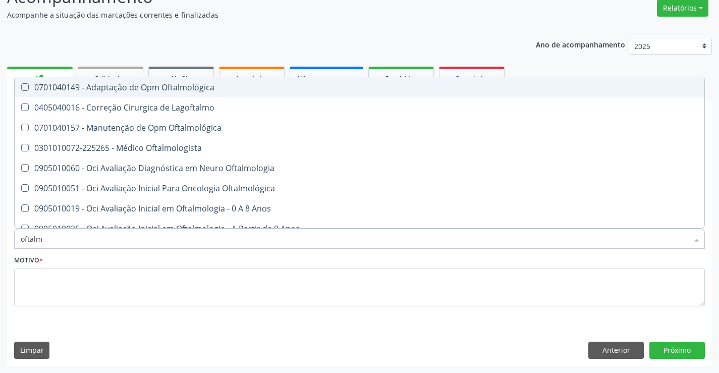
type input "oftalmo"
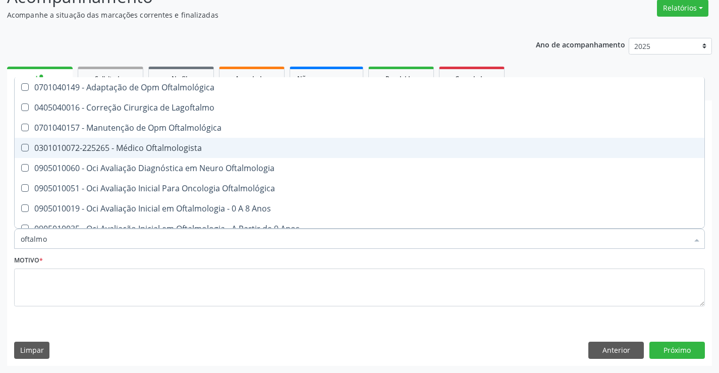
click at [152, 139] on span "0301010072-225265 - Médico Oftalmologista" at bounding box center [359, 148] width 689 height 20
checkbox Oftalmologista "true"
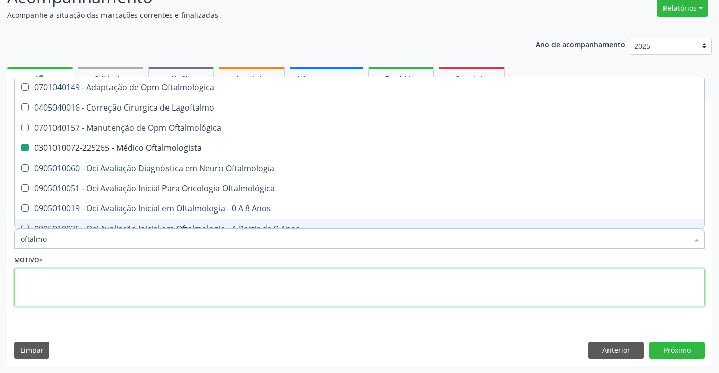
click at [113, 287] on textarea at bounding box center [359, 287] width 690 height 38
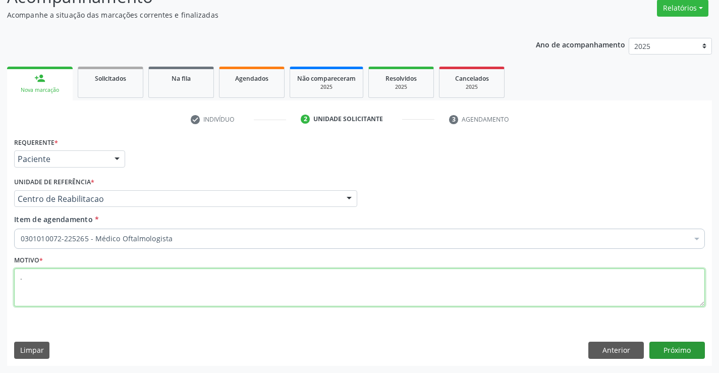
type textarea "."
click at [663, 341] on button "Próximo" at bounding box center [676, 349] width 55 height 17
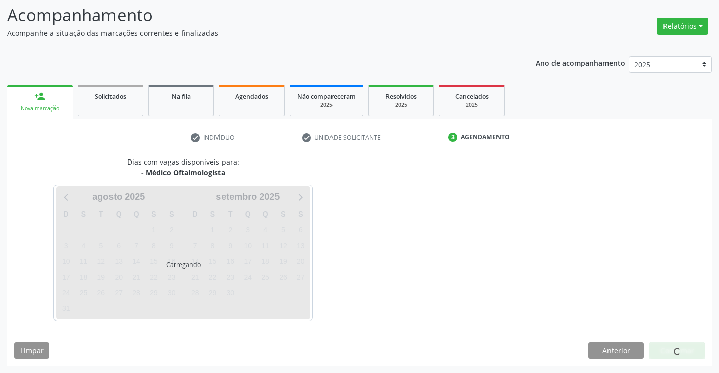
scroll to position [66, 0]
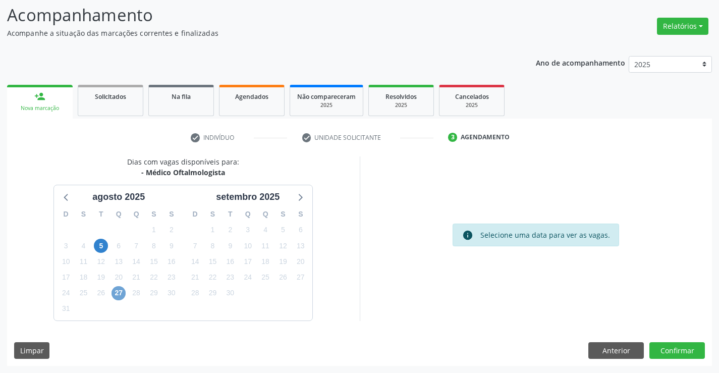
click at [121, 298] on span "27" at bounding box center [118, 293] width 14 height 14
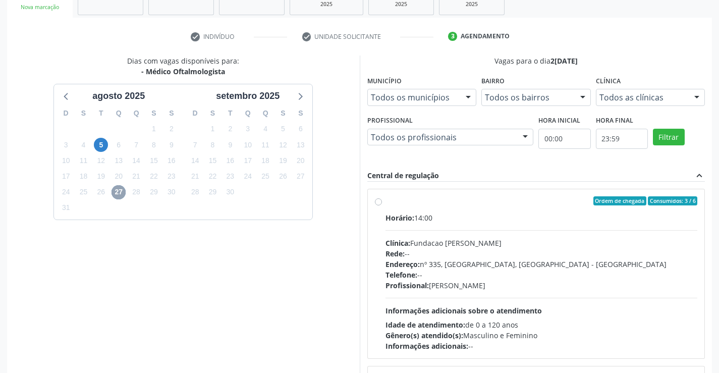
scroll to position [230, 0]
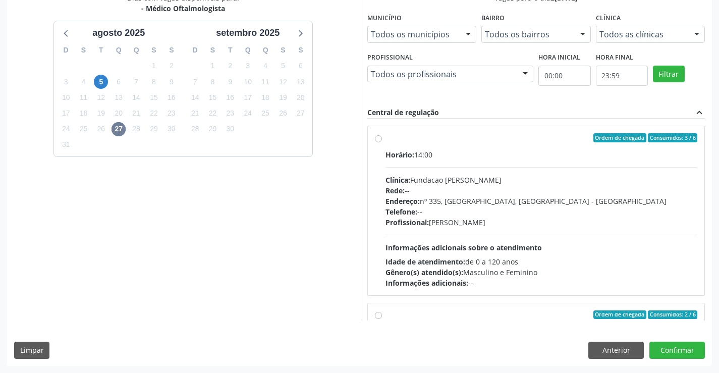
click at [470, 225] on div "Profissional: [PERSON_NAME]" at bounding box center [541, 222] width 312 height 11
click at [382, 142] on input "Ordem de chegada Consumidos: 3 / 6 Horário: 14:00 Clínica: Fundacao [PERSON_NAM…" at bounding box center [378, 137] width 7 height 9
radio input "true"
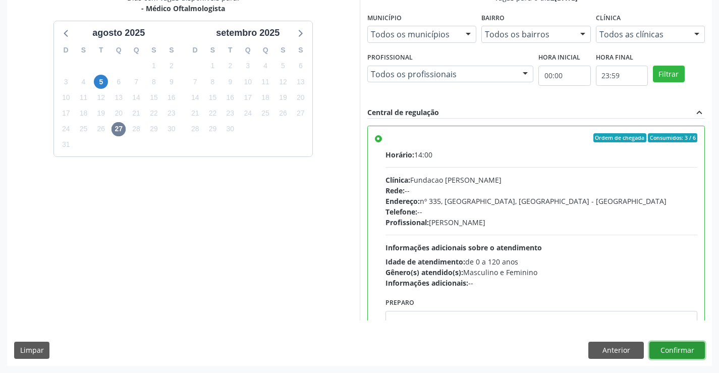
click at [685, 353] on button "Confirmar" at bounding box center [676, 349] width 55 height 17
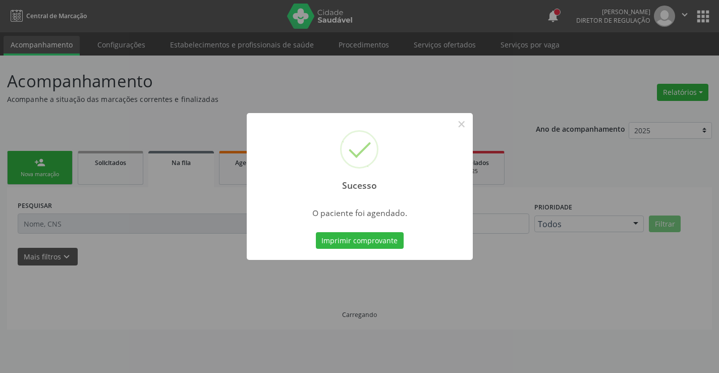
scroll to position [0, 0]
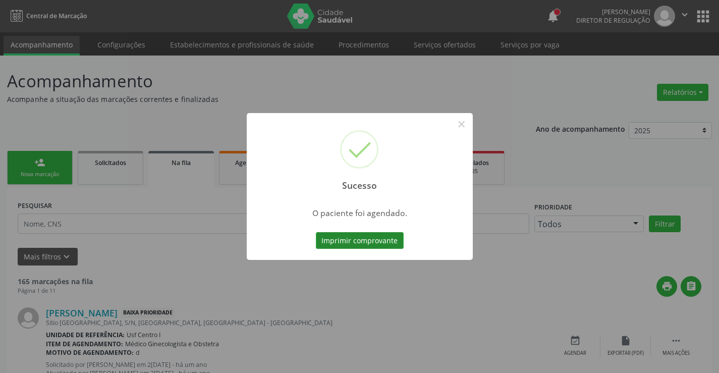
click at [344, 237] on button "Imprimir comprovante" at bounding box center [360, 240] width 88 height 17
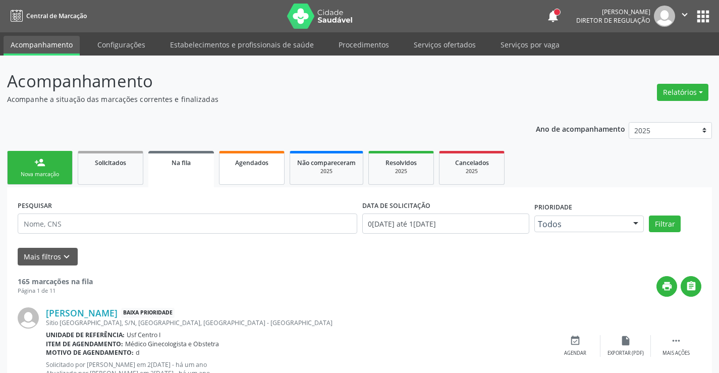
click at [261, 177] on link "Agendados" at bounding box center [252, 168] width 66 height 34
select select "7"
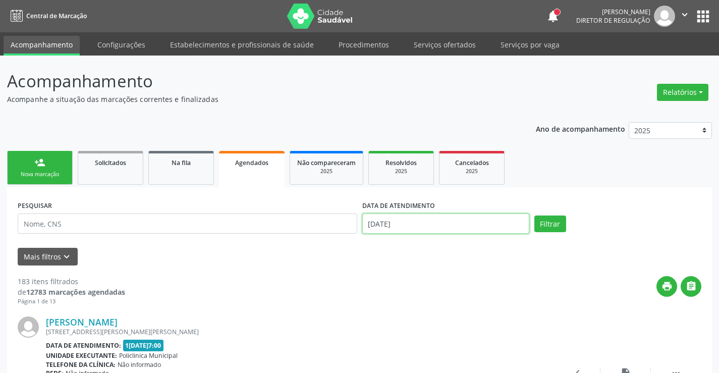
click at [471, 222] on input "[DATE]" at bounding box center [445, 223] width 167 height 20
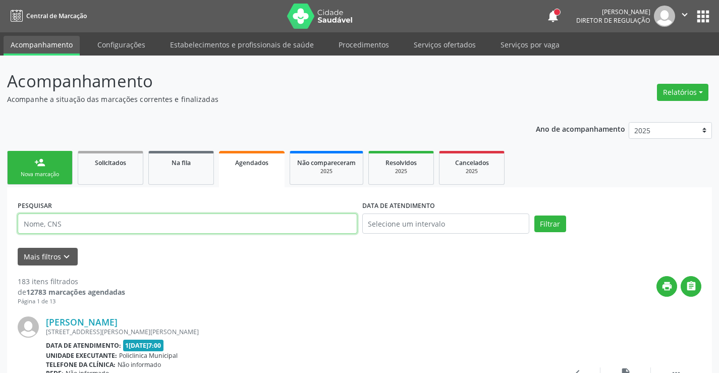
click at [272, 225] on input "text" at bounding box center [187, 223] width 339 height 20
paste input "1235057"
drag, startPoint x: 92, startPoint y: 225, endPoint x: 0, endPoint y: 224, distance: 91.8
type input "nayde ad"
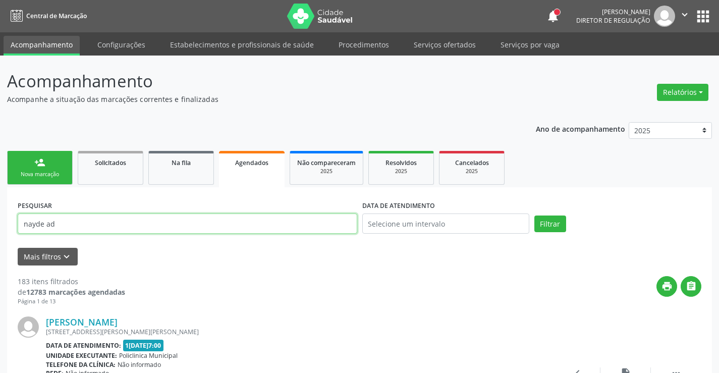
click at [534, 215] on button "Filtrar" at bounding box center [550, 223] width 32 height 17
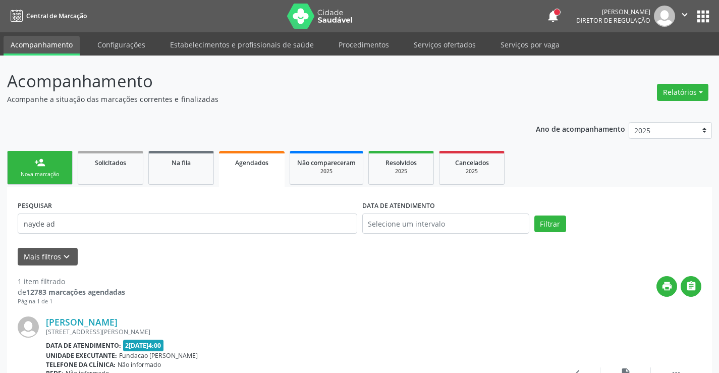
click at [62, 179] on link "person_add Nova marcação" at bounding box center [40, 168] width 66 height 34
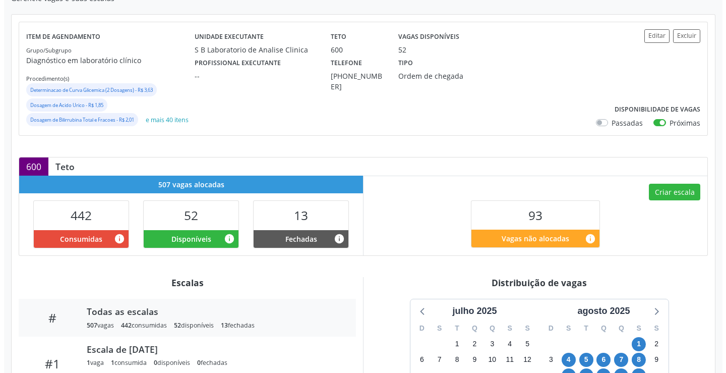
scroll to position [202, 0]
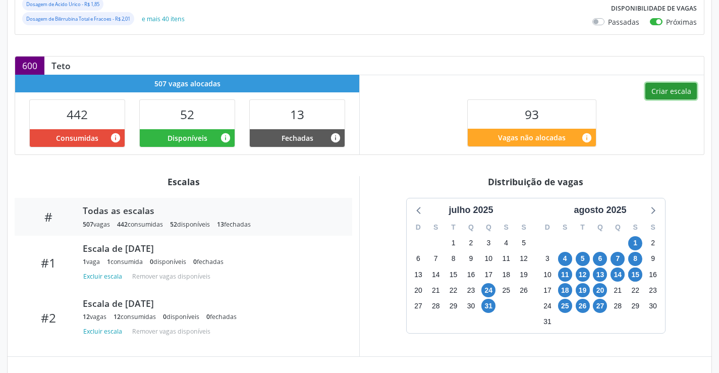
click at [657, 100] on button "Criar escala" at bounding box center [670, 91] width 51 height 17
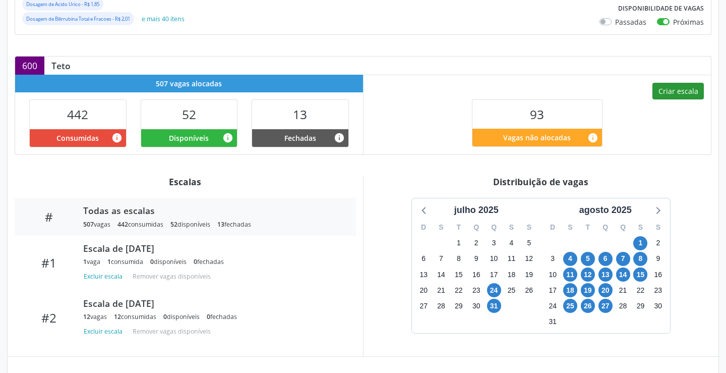
select select "7"
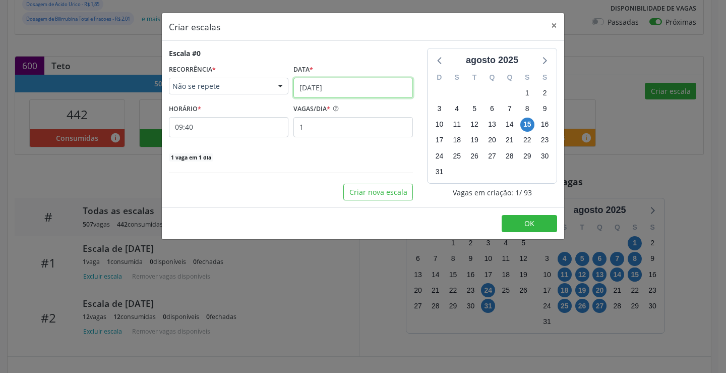
click at [353, 93] on input "[DATE]" at bounding box center [354, 88] width 120 height 20
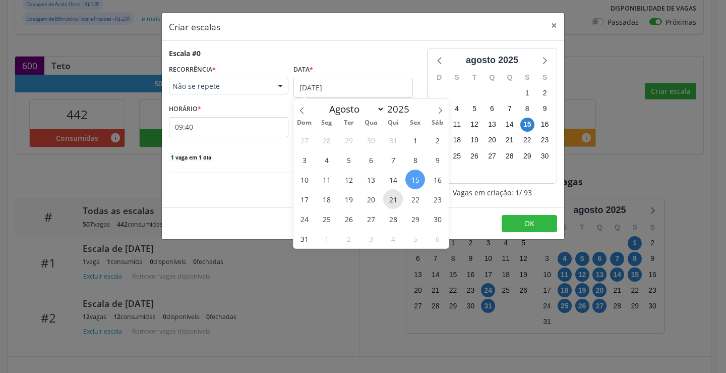
click at [386, 203] on span "21" at bounding box center [393, 199] width 20 height 20
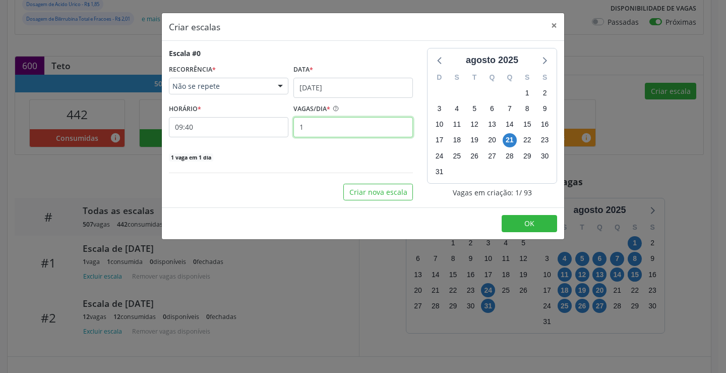
click at [321, 130] on input "1" at bounding box center [354, 127] width 120 height 20
type input "12"
click at [227, 122] on input "09:40" at bounding box center [229, 127] width 120 height 20
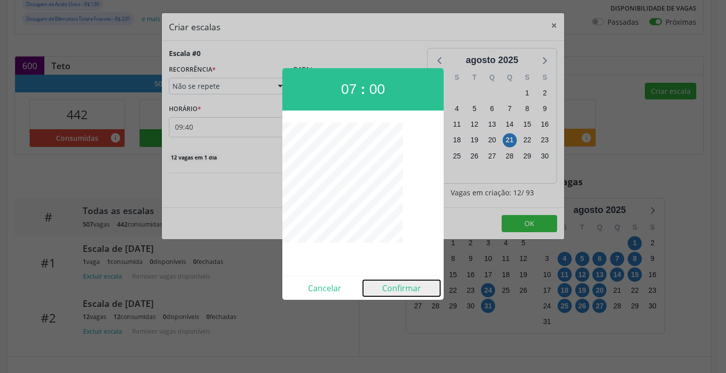
click at [379, 291] on button "Confirmar" at bounding box center [401, 288] width 77 height 16
type input "07:00"
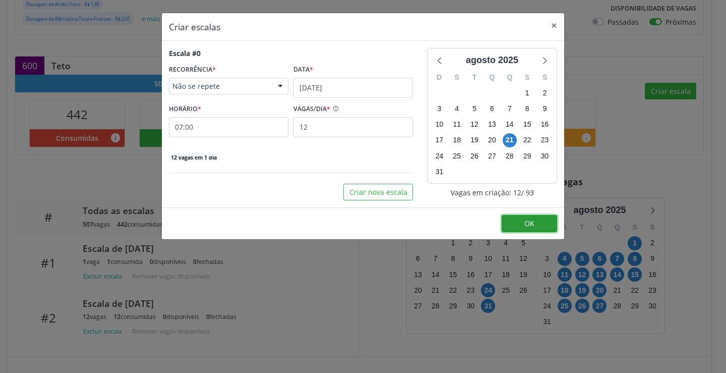
click at [513, 217] on button "OK" at bounding box center [529, 223] width 55 height 17
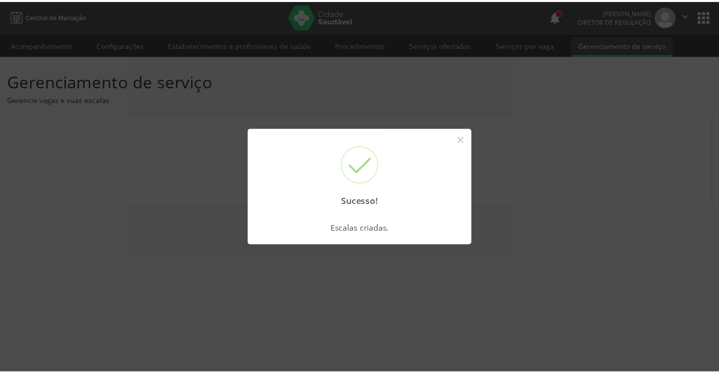
scroll to position [0, 0]
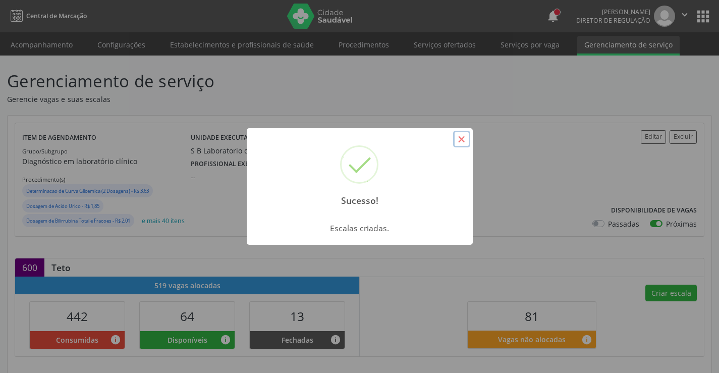
click at [466, 137] on button "×" at bounding box center [461, 139] width 17 height 17
click at [466, 137] on div "Sucesso! × Escalas criadas. OK Cancel" at bounding box center [359, 186] width 719 height 373
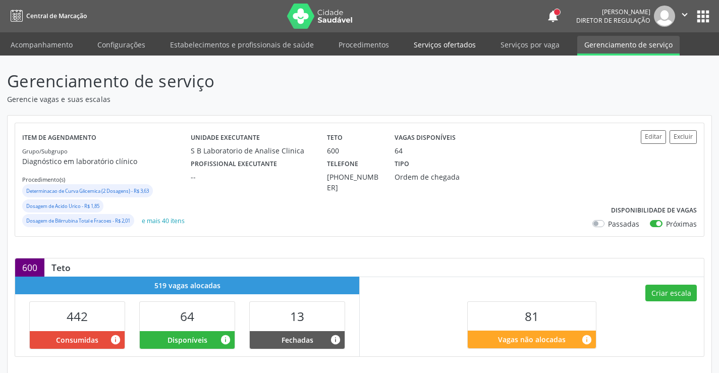
click at [460, 48] on link "Serviços ofertados" at bounding box center [445, 45] width 76 height 18
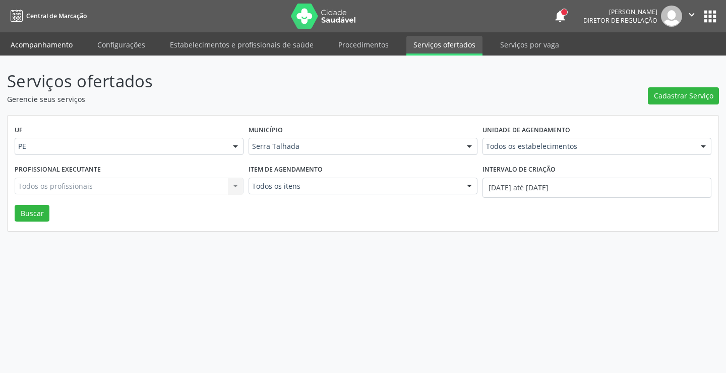
click at [48, 43] on link "Acompanhamento" at bounding box center [42, 45] width 76 height 18
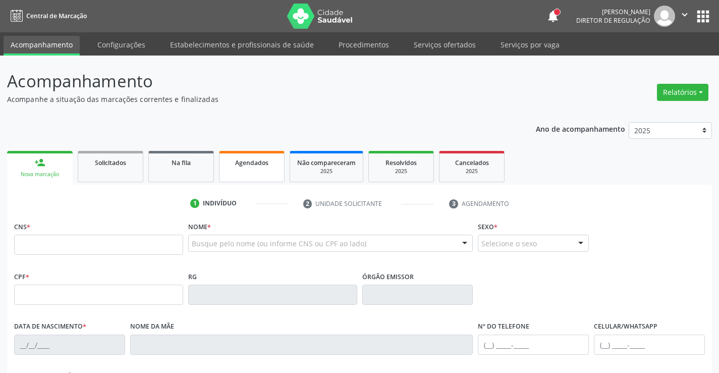
click at [235, 177] on link "Agendados" at bounding box center [252, 166] width 66 height 31
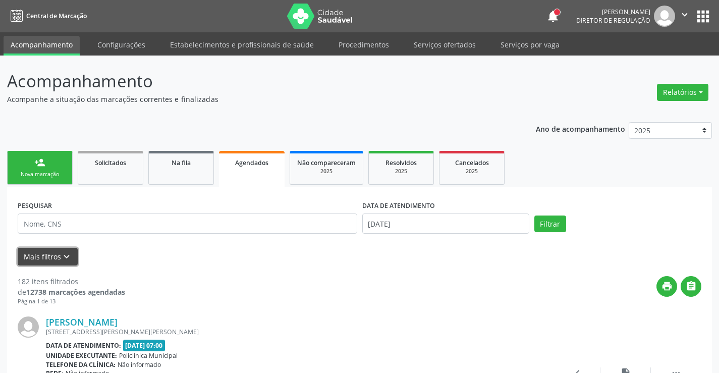
click at [44, 256] on button "Mais filtros keyboard_arrow_down" at bounding box center [48, 257] width 60 height 18
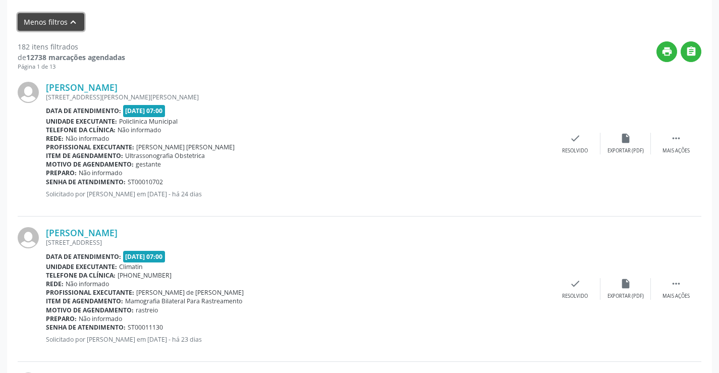
scroll to position [50, 0]
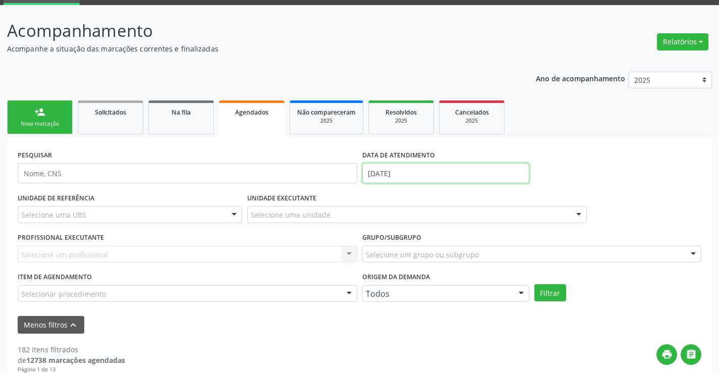
click at [408, 171] on input "[DATE]" at bounding box center [445, 173] width 167 height 20
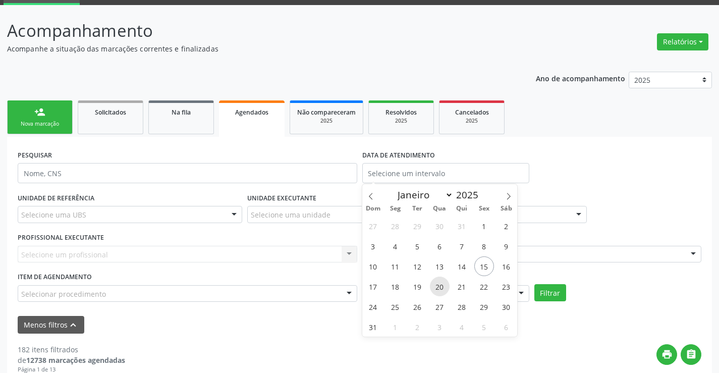
click at [435, 286] on span "20" at bounding box center [440, 286] width 20 height 20
type input "[DATE]"
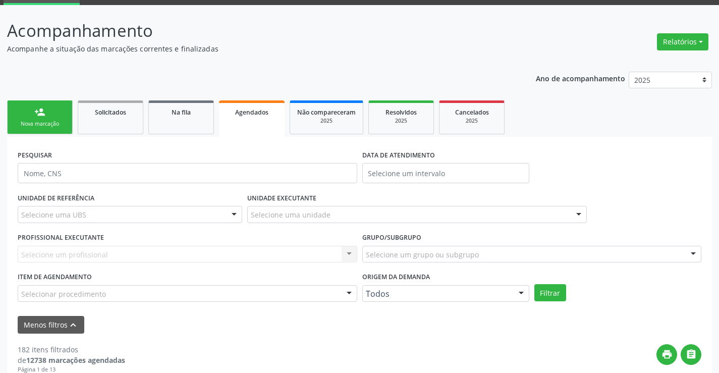
click at [190, 354] on div "print " at bounding box center [413, 359] width 576 height 30
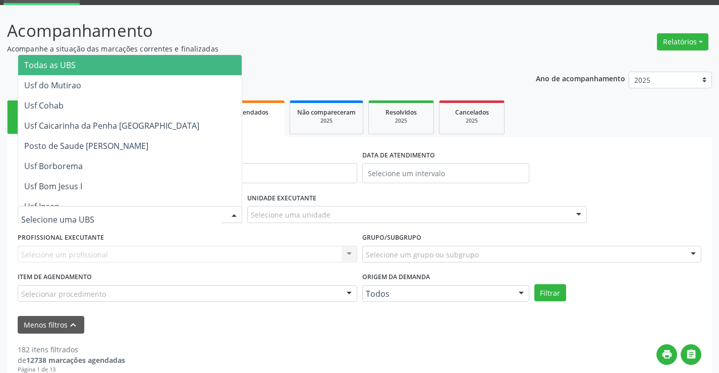
click at [216, 216] on div at bounding box center [130, 214] width 224 height 17
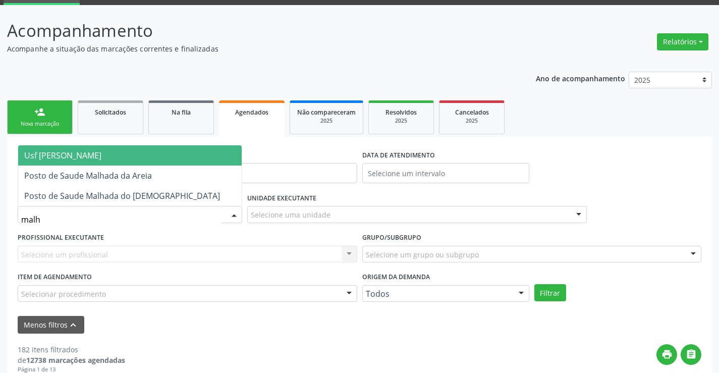
type input "malha"
click at [177, 156] on span "Usf [PERSON_NAME]" at bounding box center [129, 155] width 223 height 20
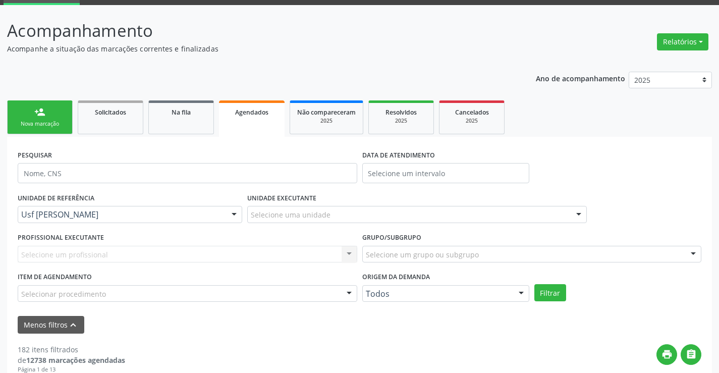
scroll to position [151, 0]
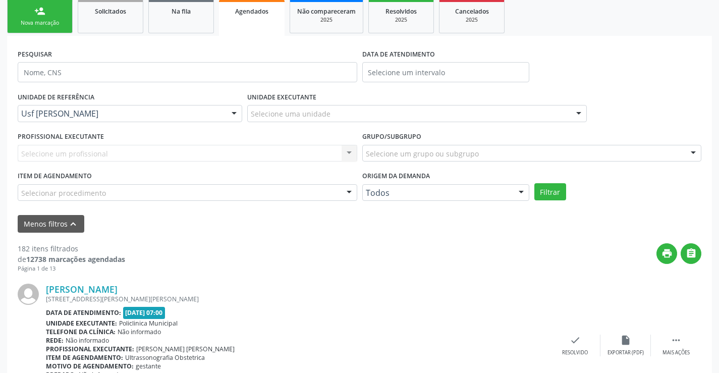
click at [496, 312] on div "Data de atendimento: 15/08/2025 - 07:00" at bounding box center [298, 313] width 504 height 12
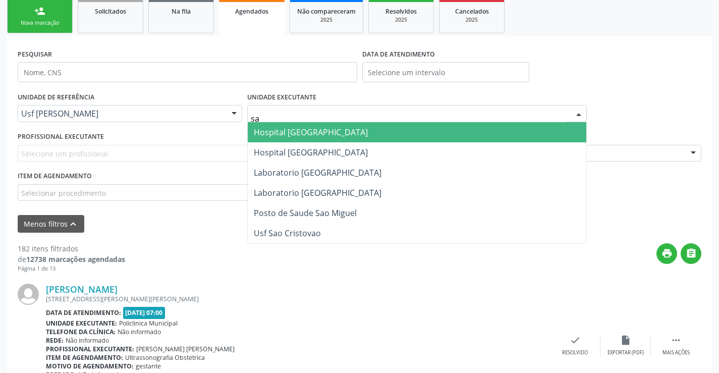
type input "sao"
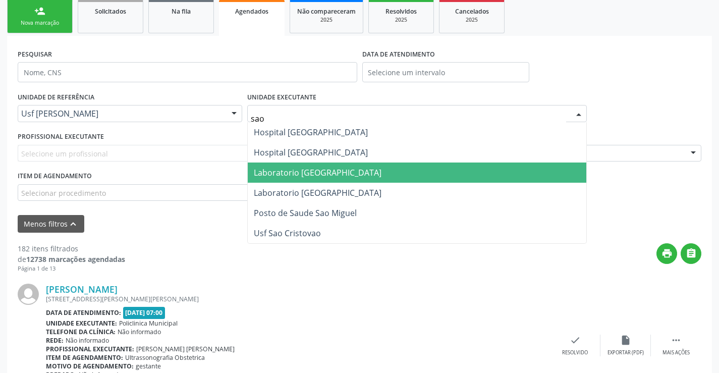
click at [321, 168] on span "Laboratorio [GEOGRAPHIC_DATA]" at bounding box center [318, 172] width 128 height 11
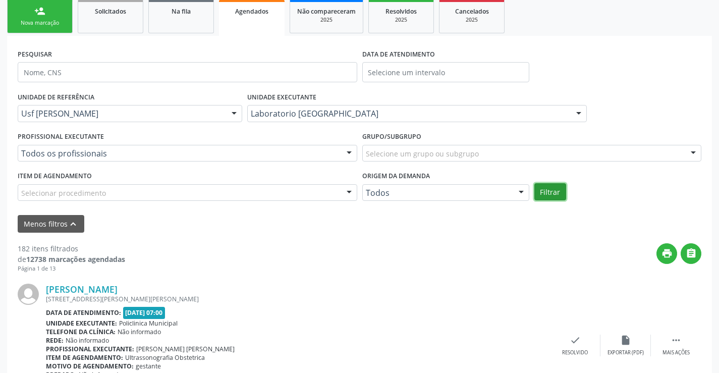
click at [558, 192] on button "Filtrar" at bounding box center [550, 191] width 32 height 17
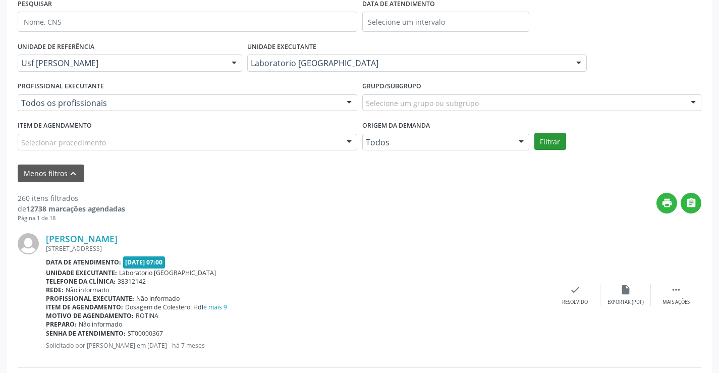
scroll to position [101, 0]
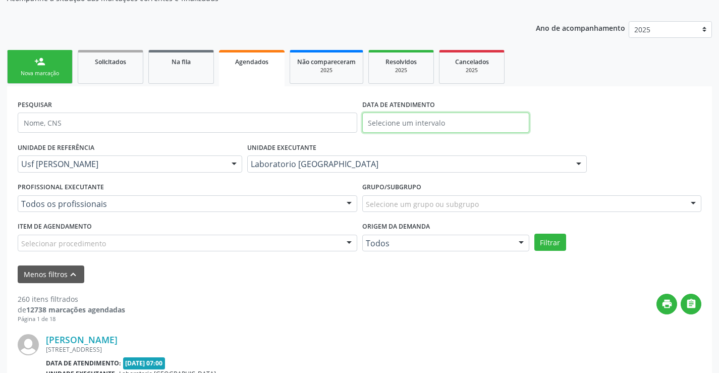
click at [399, 122] on input "text" at bounding box center [445, 122] width 167 height 20
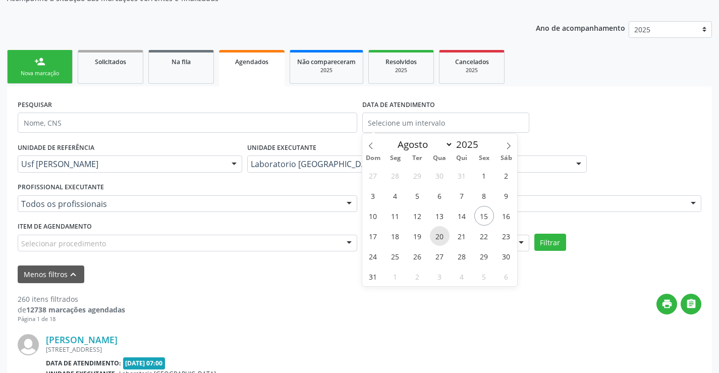
click at [434, 234] on span "20" at bounding box center [440, 236] width 20 height 20
type input "[DATE]"
click at [434, 234] on span "20" at bounding box center [440, 236] width 20 height 20
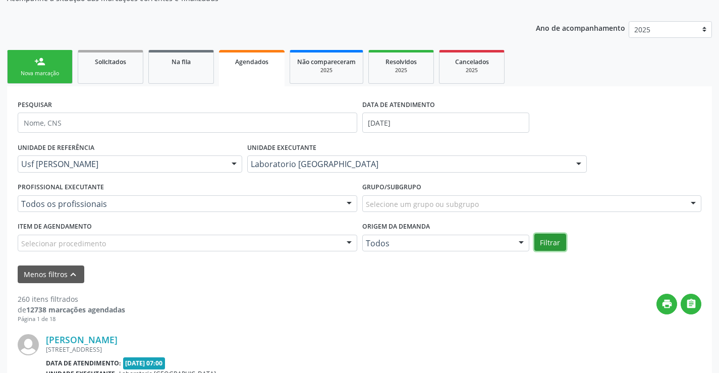
click at [544, 249] on button "Filtrar" at bounding box center [550, 242] width 32 height 17
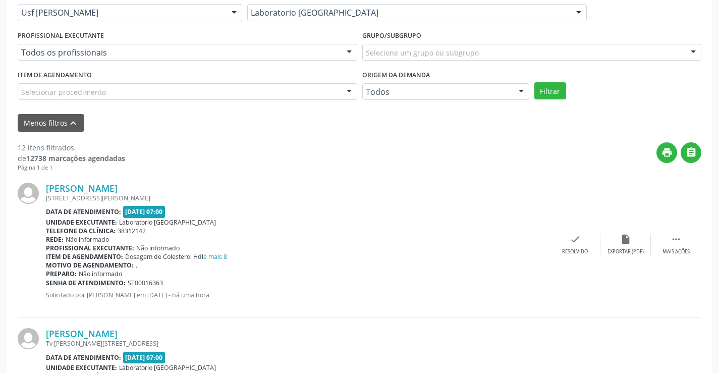
scroll to position [353, 0]
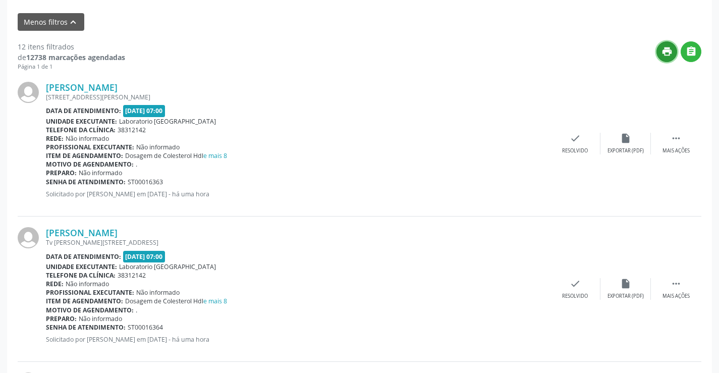
click at [667, 50] on icon "print" at bounding box center [666, 51] width 11 height 11
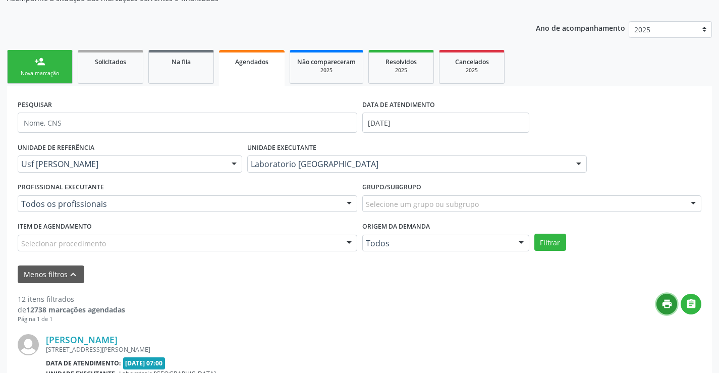
scroll to position [0, 0]
